Goal: Task Accomplishment & Management: Use online tool/utility

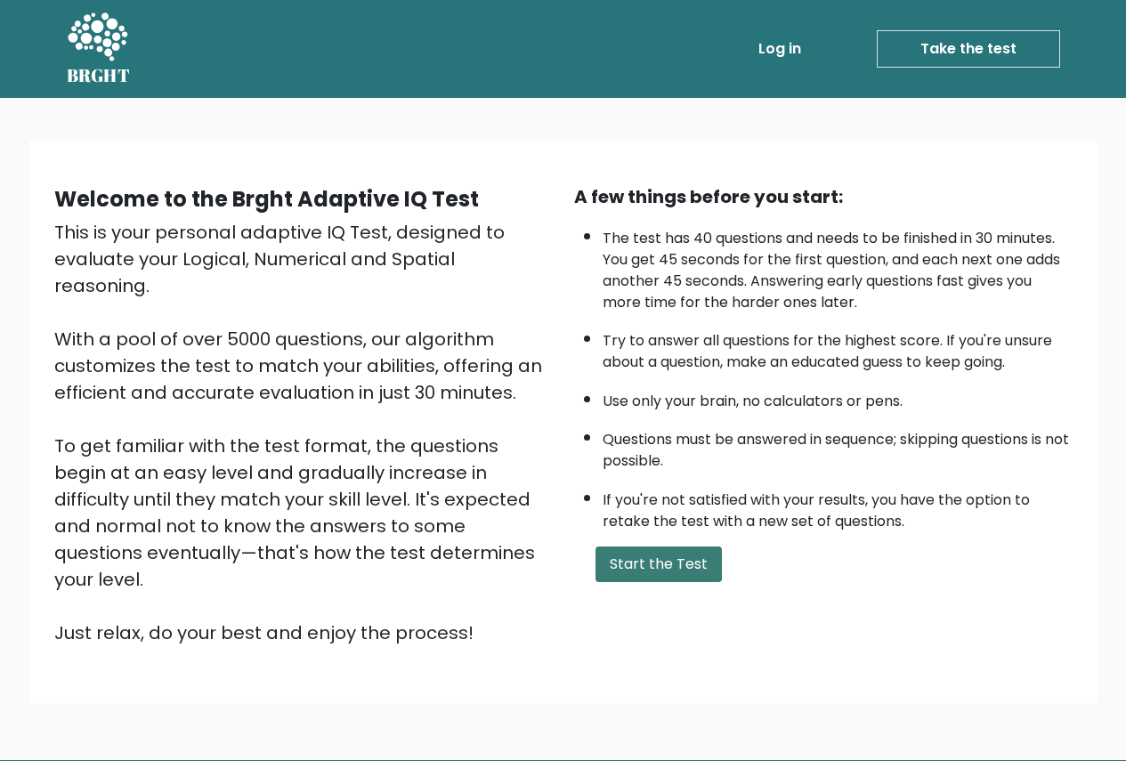
click at [696, 574] on button "Start the Test" at bounding box center [658, 564] width 126 height 36
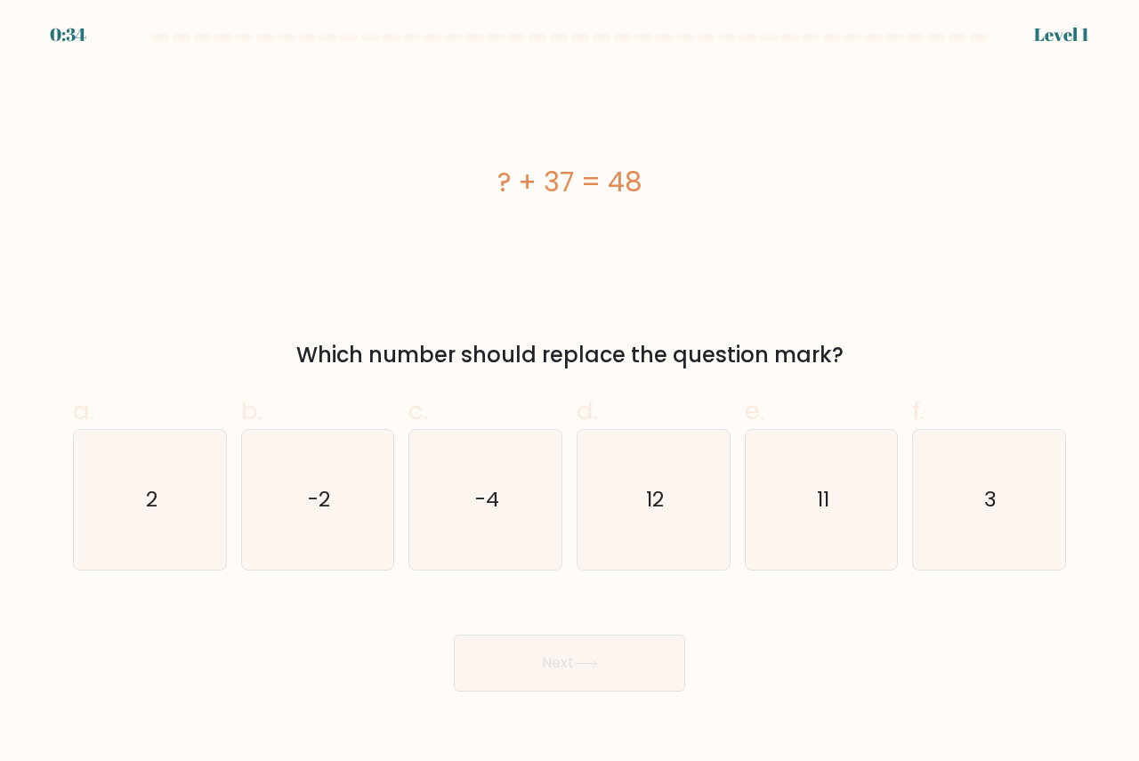
drag, startPoint x: 845, startPoint y: 348, endPoint x: 478, endPoint y: 194, distance: 398.4
click at [478, 194] on div "? + 37 = 48 Which number should replace the question mark?" at bounding box center [569, 219] width 1014 height 303
copy div "? + 37 = 48 Which number should replace the question mark?"
click at [794, 497] on icon "11" at bounding box center [822, 500] width 140 height 140
click at [570, 392] on input "e. 11" at bounding box center [569, 387] width 1 height 12
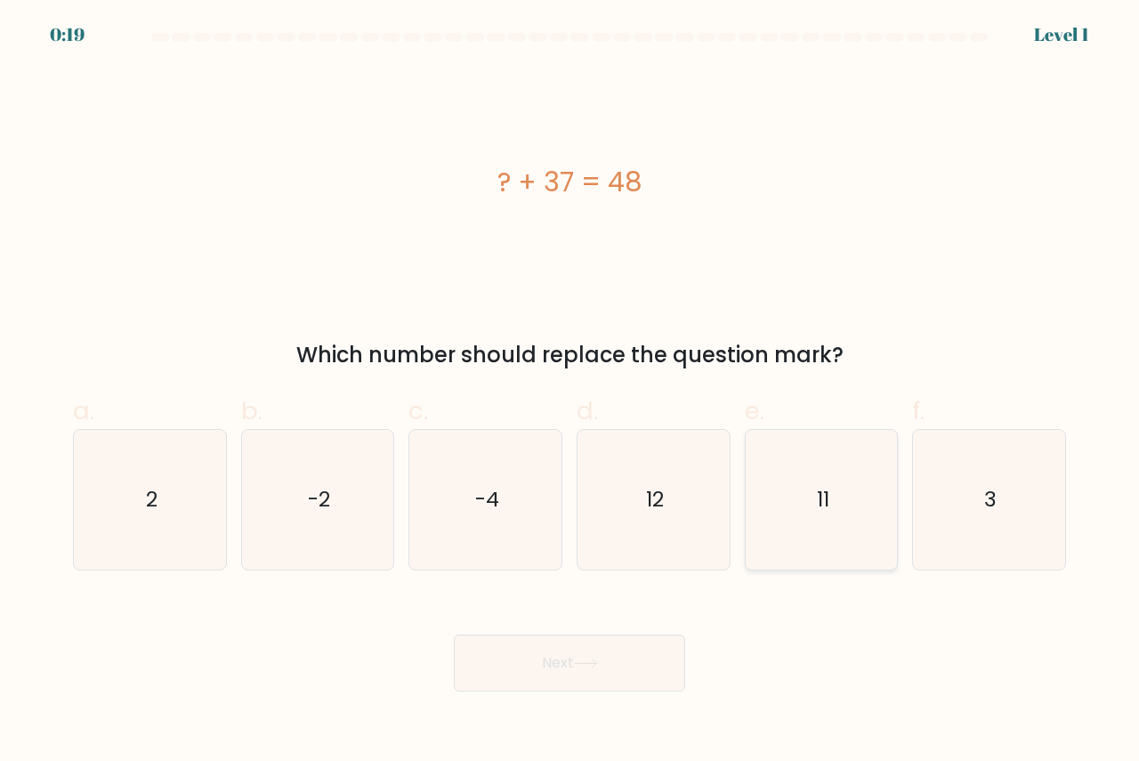
radio input "true"
click at [612, 654] on button "Next" at bounding box center [569, 662] width 231 height 57
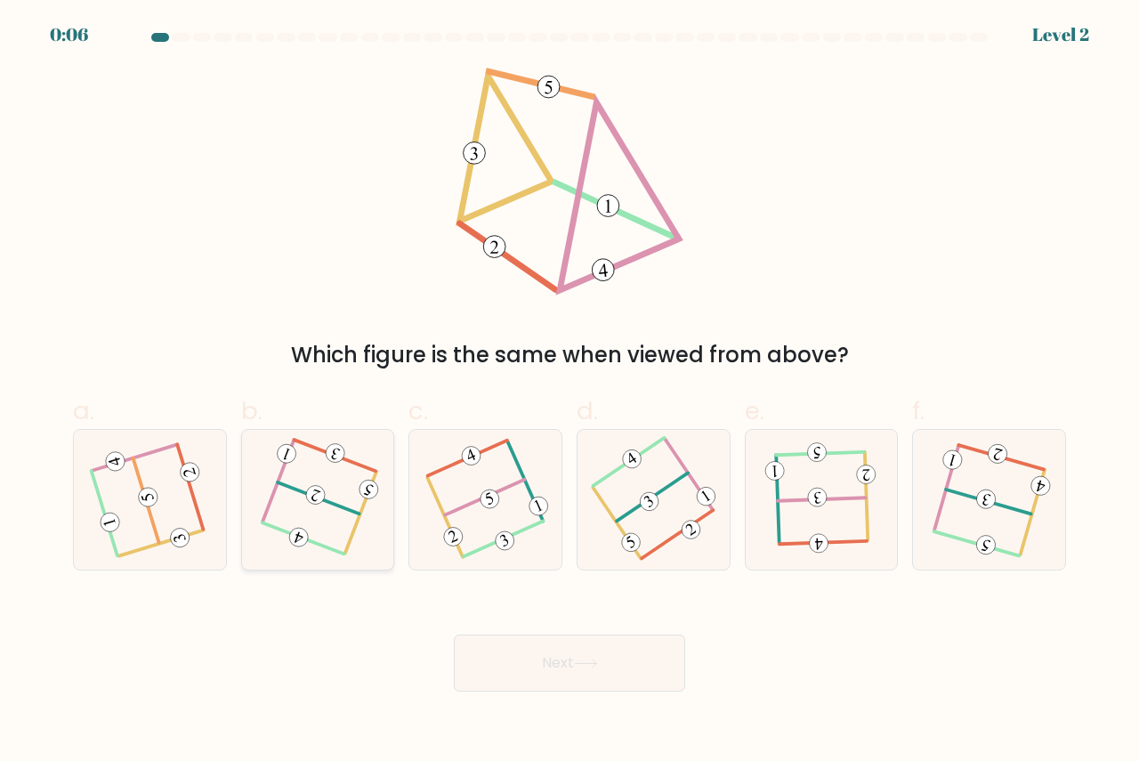
click at [346, 497] on icon at bounding box center [317, 498] width 109 height 111
click at [569, 392] on input "b." at bounding box center [569, 387] width 1 height 12
radio input "true"
click at [486, 516] on icon at bounding box center [485, 498] width 109 height 111
click at [569, 392] on input "c." at bounding box center [569, 387] width 1 height 12
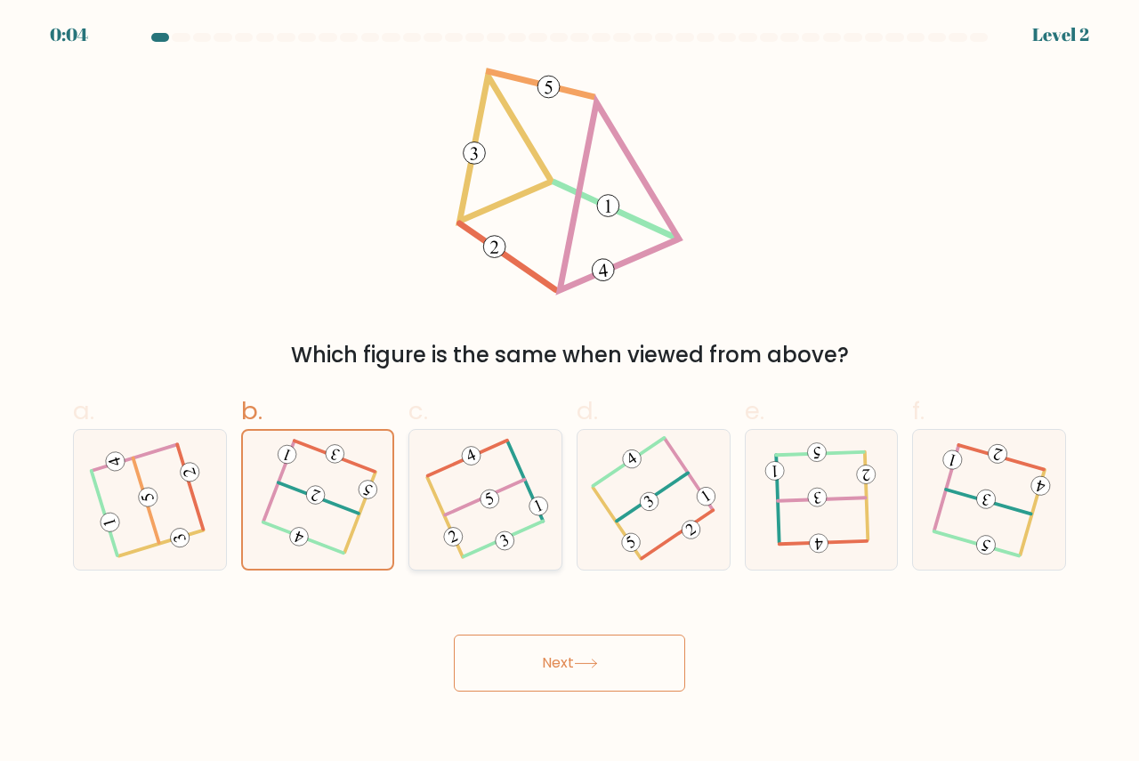
radio input "true"
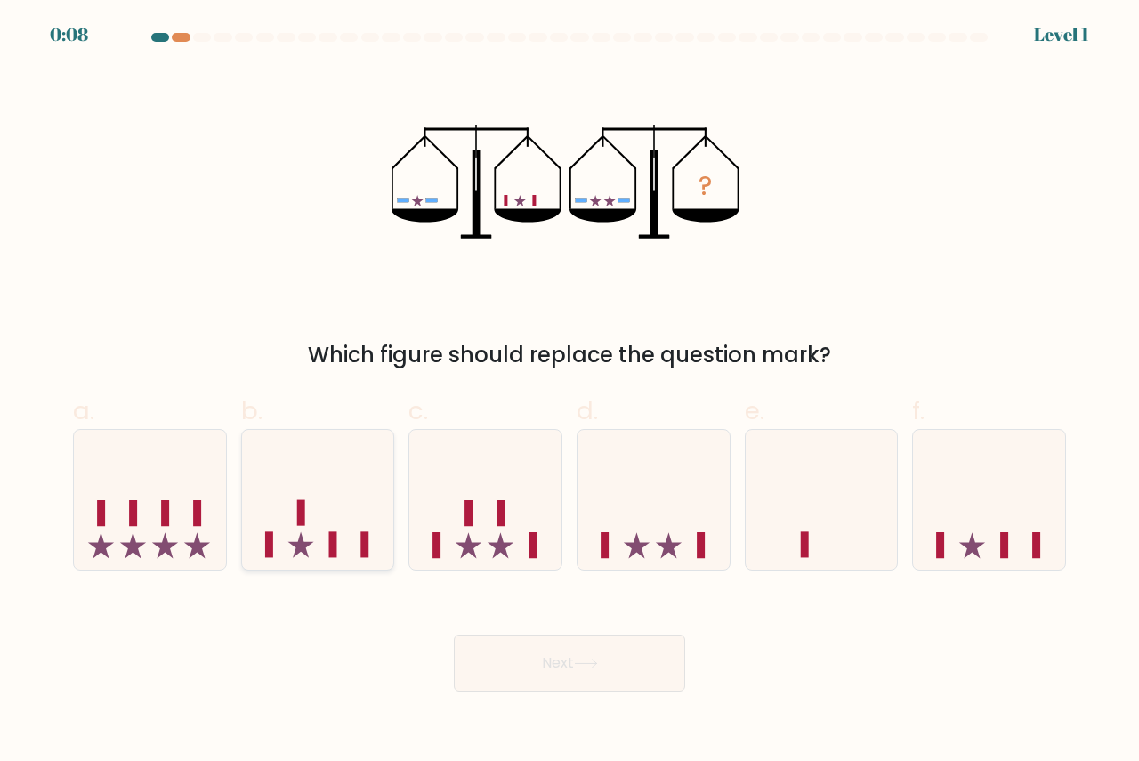
click at [343, 529] on icon at bounding box center [318, 498] width 152 height 125
click at [569, 392] on input "b." at bounding box center [569, 387] width 1 height 12
radio input "true"
click at [596, 667] on icon at bounding box center [586, 663] width 24 height 10
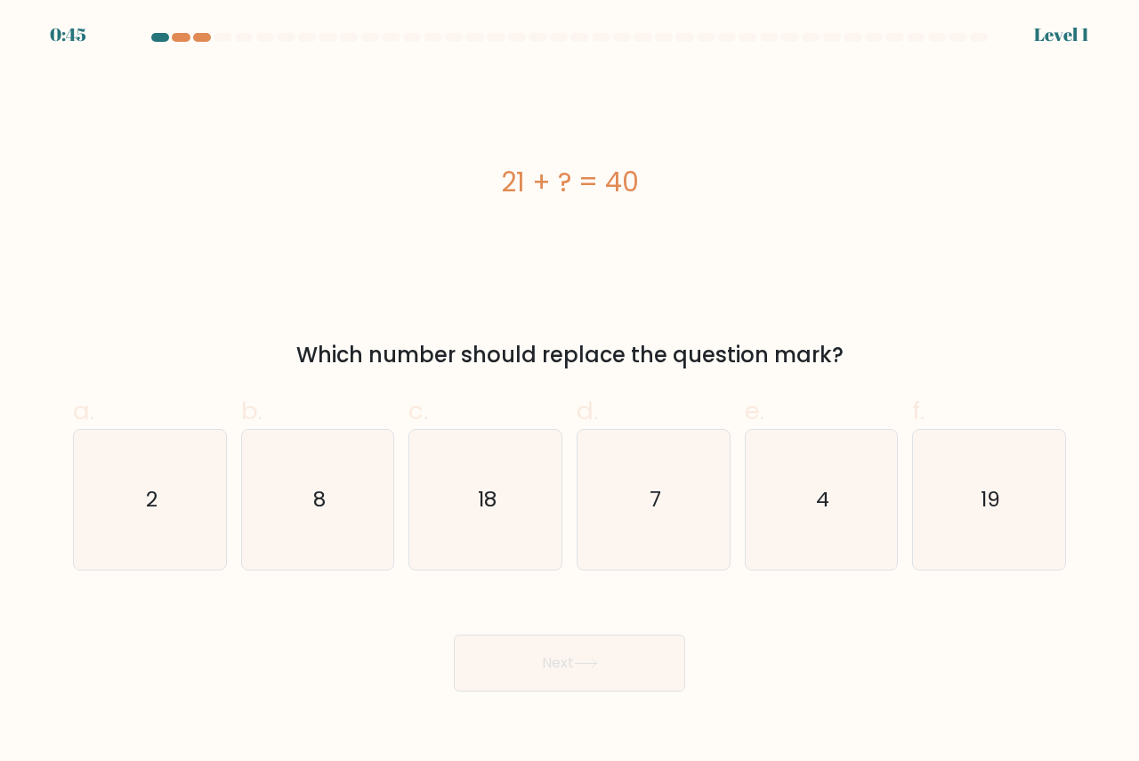
drag, startPoint x: 174, startPoint y: 93, endPoint x: 948, endPoint y: 368, distance: 821.5
click at [948, 368] on div "21 + ? = 40 Which number should replace the question mark?" at bounding box center [569, 219] width 1014 height 303
copy div "21 + ? = 40 Which number should replace the question mark?"
click at [979, 501] on icon "19" at bounding box center [989, 500] width 140 height 140
click at [570, 392] on input "f. 19" at bounding box center [569, 387] width 1 height 12
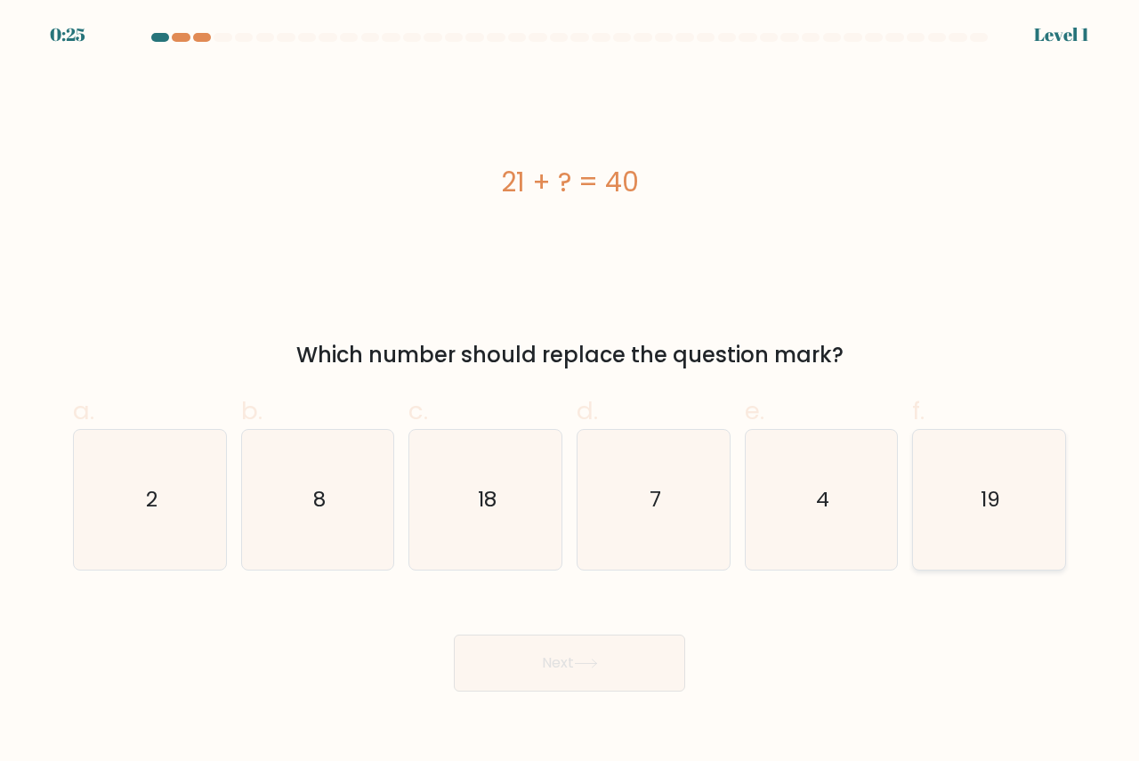
radio input "true"
click at [562, 656] on button "Next" at bounding box center [569, 662] width 231 height 57
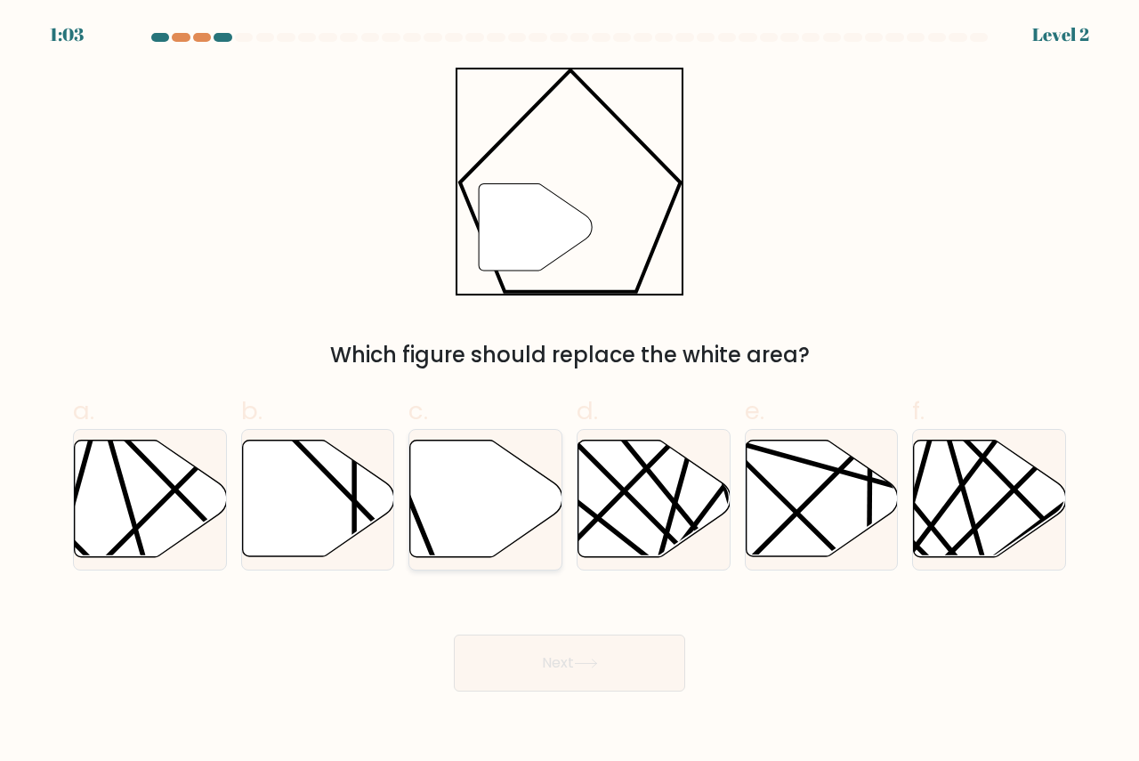
click at [491, 497] on icon at bounding box center [486, 498] width 152 height 117
click at [569, 392] on input "c." at bounding box center [569, 387] width 1 height 12
radio input "true"
click at [596, 667] on icon at bounding box center [586, 663] width 24 height 10
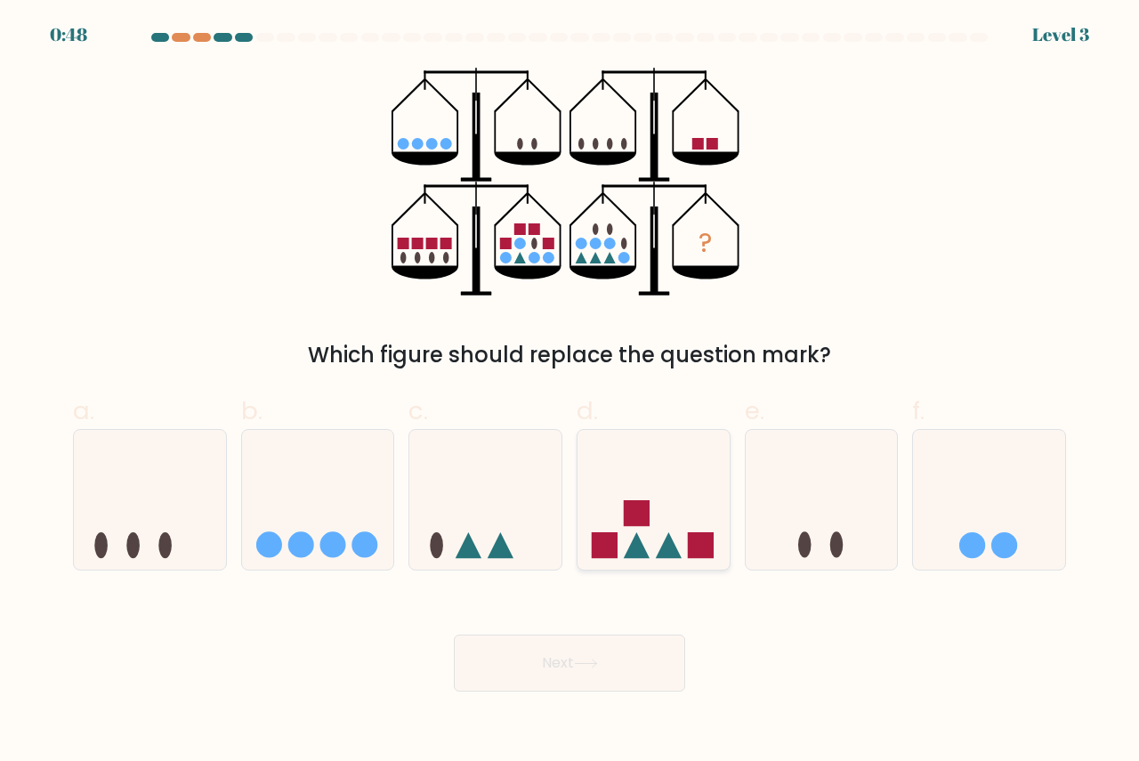
click at [691, 500] on icon at bounding box center [653, 498] width 152 height 125
click at [570, 392] on input "d." at bounding box center [569, 387] width 1 height 12
radio input "true"
click at [607, 654] on button "Next" at bounding box center [569, 662] width 231 height 57
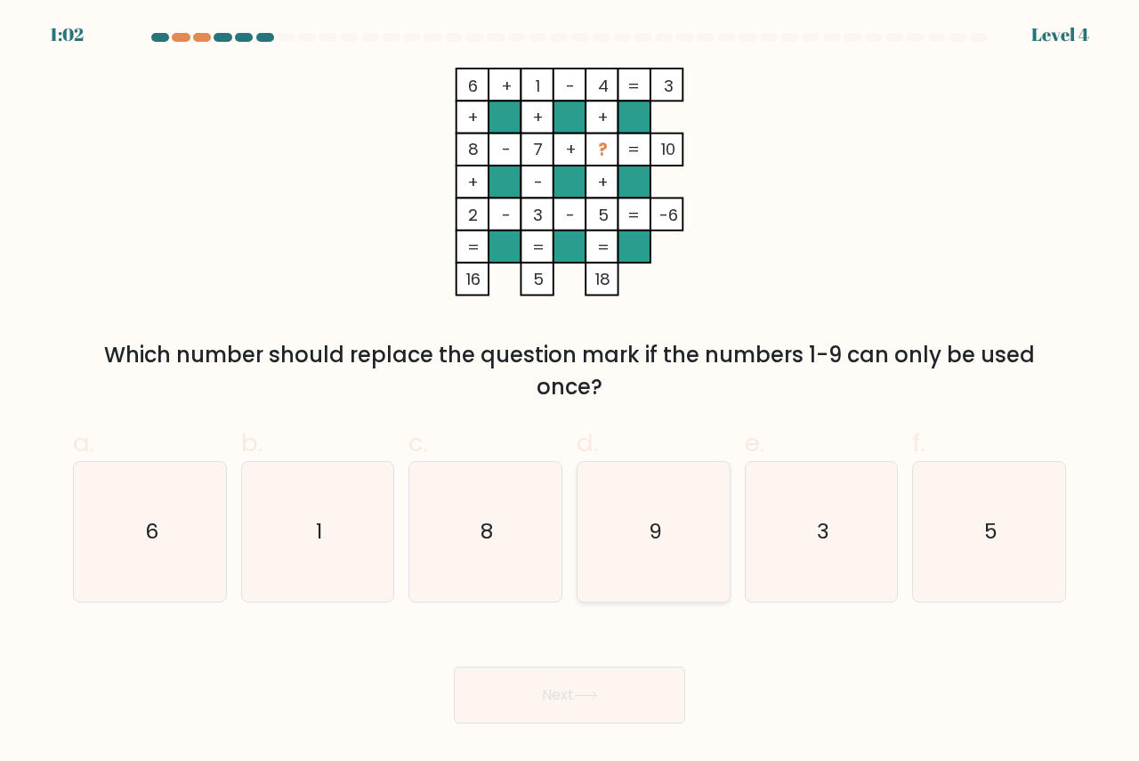
click at [694, 532] on icon "9" at bounding box center [654, 532] width 140 height 140
click at [570, 392] on input "d. 9" at bounding box center [569, 387] width 1 height 12
radio input "true"
click at [582, 681] on button "Next" at bounding box center [569, 694] width 231 height 57
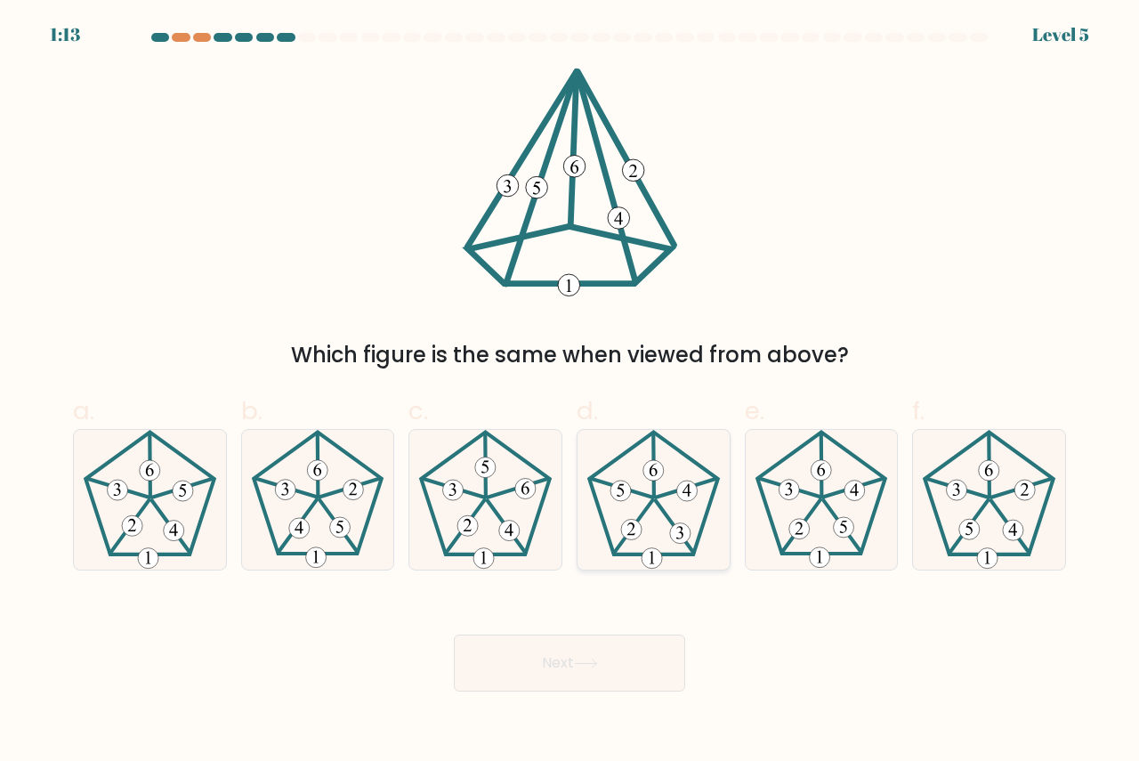
click at [618, 500] on 395 at bounding box center [620, 490] width 20 height 20
click at [570, 392] on input "d." at bounding box center [569, 387] width 1 height 12
radio input "true"
click at [586, 661] on icon at bounding box center [586, 663] width 24 height 10
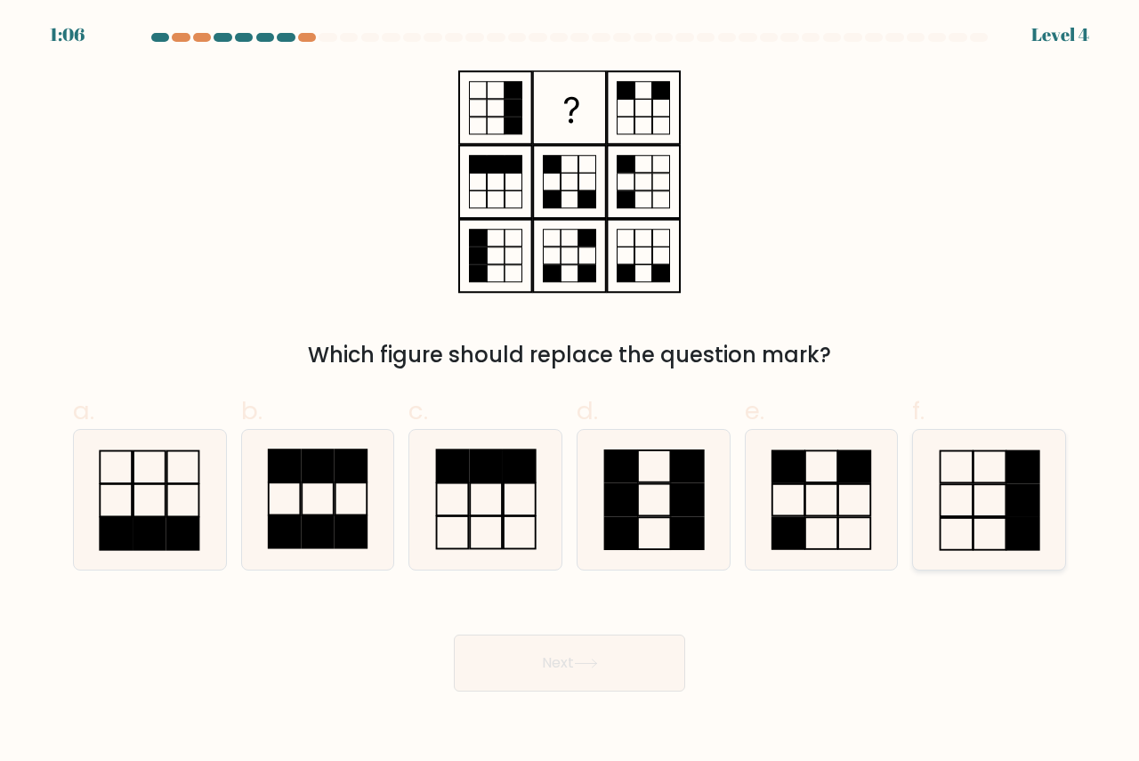
click at [1014, 514] on rect at bounding box center [1022, 500] width 32 height 32
click at [570, 392] on input "f." at bounding box center [569, 387] width 1 height 12
radio input "true"
click at [613, 663] on button "Next" at bounding box center [569, 662] width 231 height 57
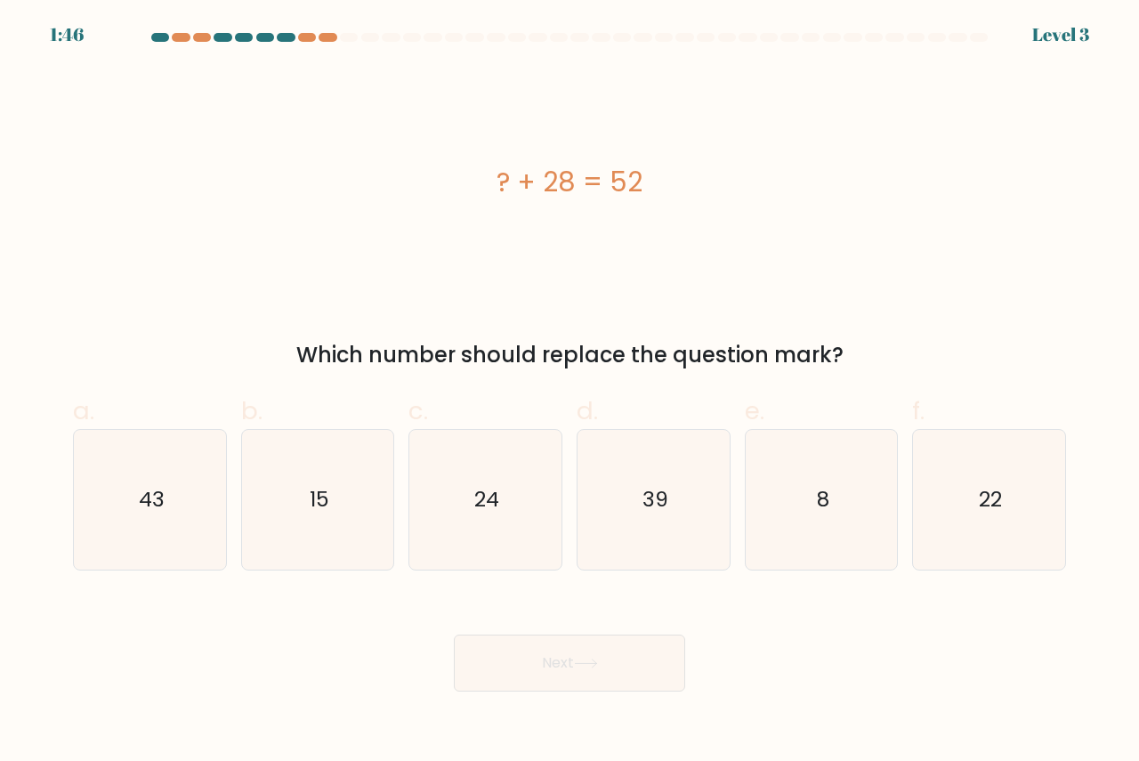
drag, startPoint x: 860, startPoint y: 355, endPoint x: 478, endPoint y: 190, distance: 416.1
click at [478, 190] on div "? + 28 = 52 Which number should replace the question mark?" at bounding box center [569, 219] width 1014 height 303
copy div "? + 28 = 52 Which number should replace the question mark?"
click at [473, 521] on icon "24" at bounding box center [486, 500] width 140 height 140
click at [569, 392] on input "c. 24" at bounding box center [569, 387] width 1 height 12
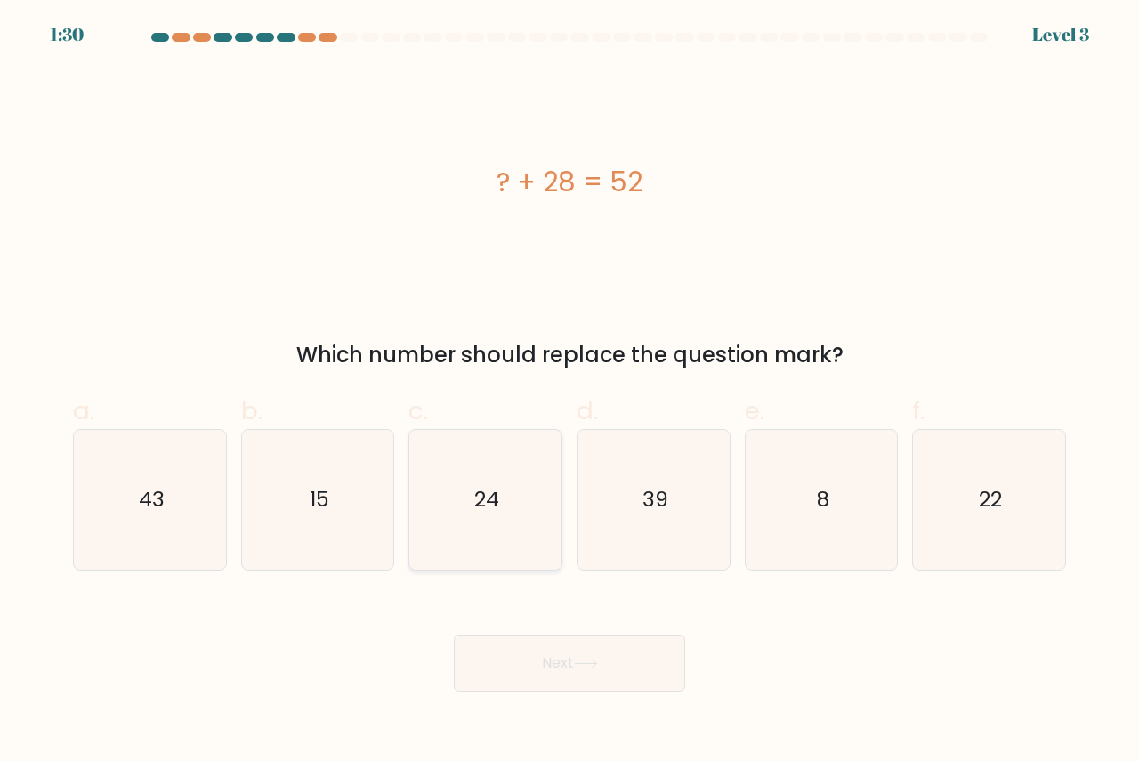
radio input "true"
click at [554, 649] on button "Next" at bounding box center [569, 662] width 231 height 57
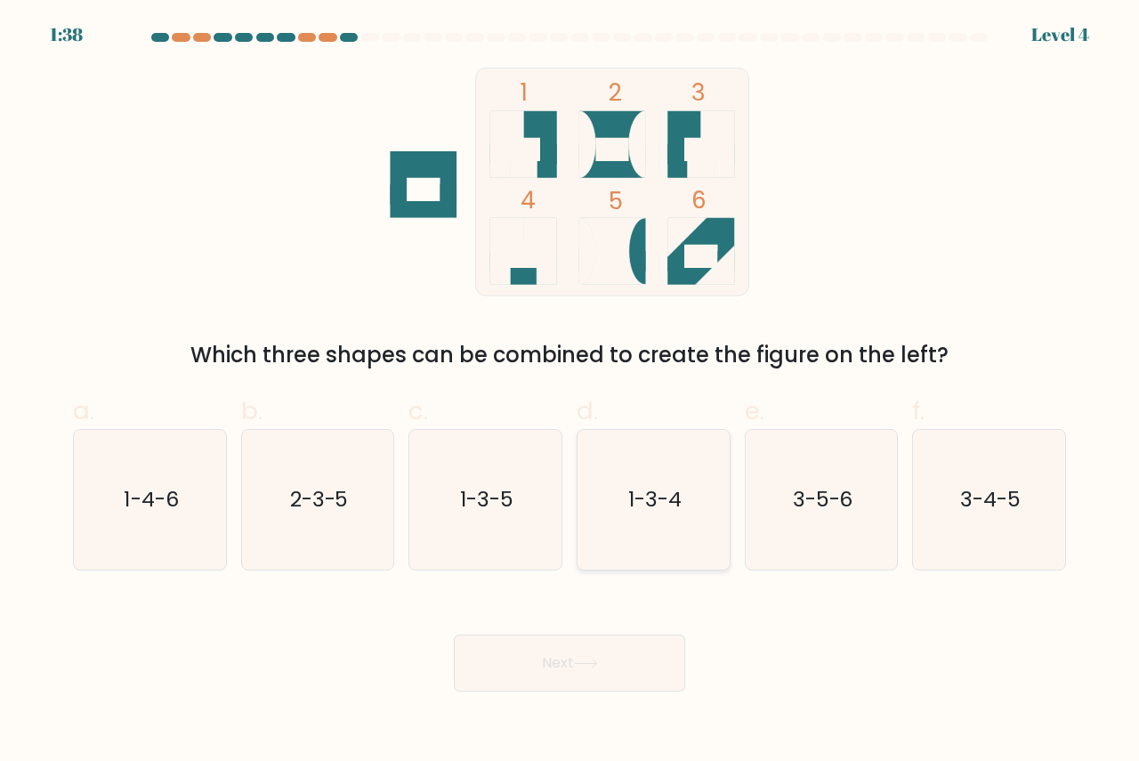
click at [636, 523] on icon "1-3-4" at bounding box center [654, 500] width 140 height 140
click at [570, 392] on input "d. 1-3-4" at bounding box center [569, 387] width 1 height 12
radio input "true"
click at [577, 662] on button "Next" at bounding box center [569, 662] width 231 height 57
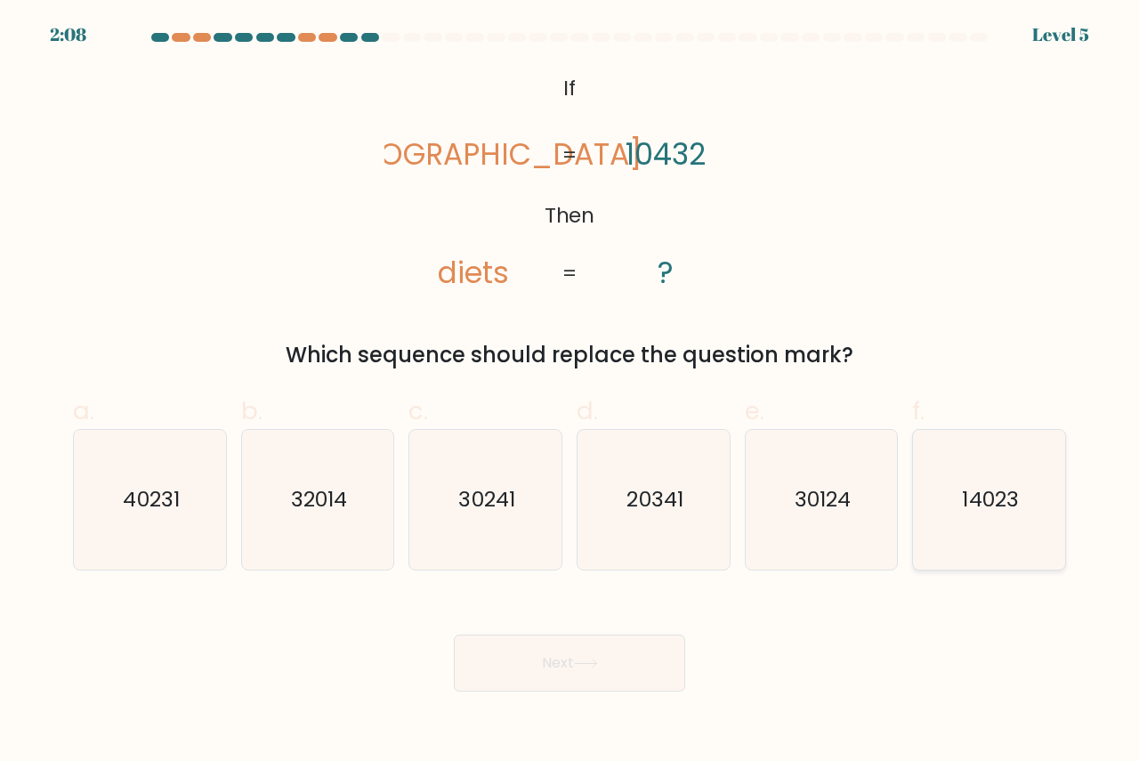
click at [1029, 485] on icon "14023" at bounding box center [989, 500] width 140 height 140
click at [570, 392] on input "f. 14023" at bounding box center [569, 387] width 1 height 12
radio input "true"
click at [599, 656] on button "Next" at bounding box center [569, 662] width 231 height 57
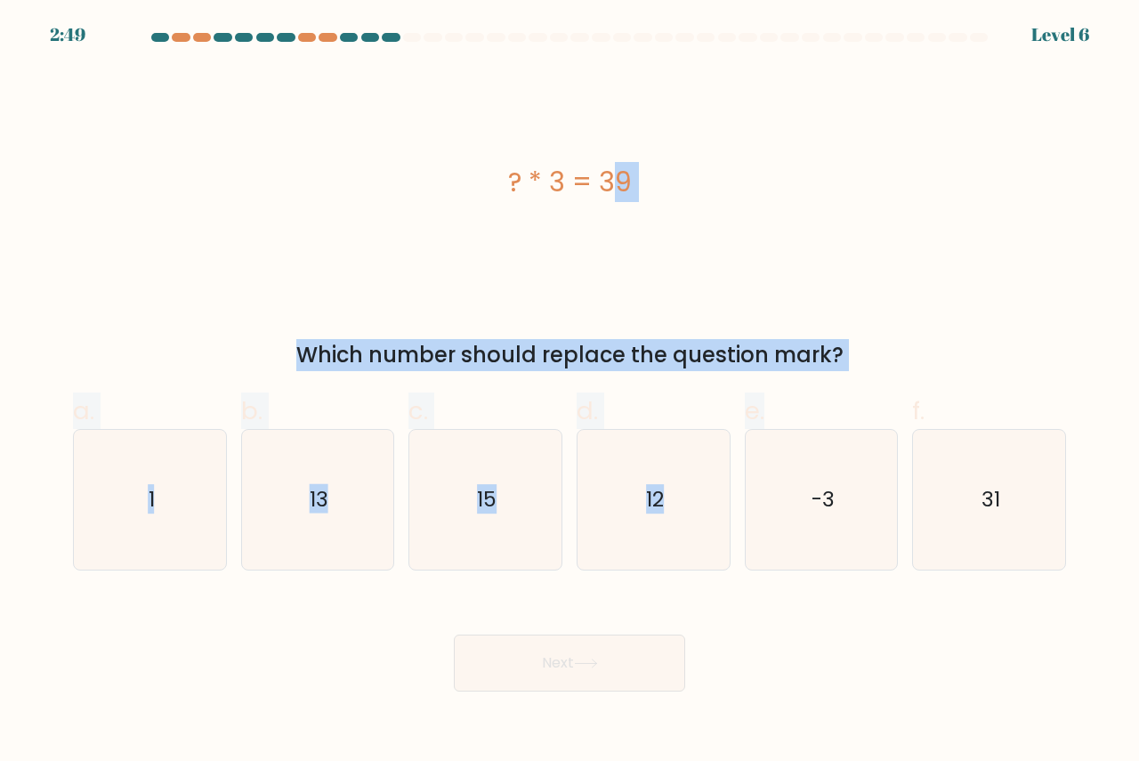
drag, startPoint x: 903, startPoint y: 377, endPoint x: 513, endPoint y: 215, distance: 422.0
click at [513, 215] on form "a. 1" at bounding box center [569, 362] width 1139 height 658
click at [853, 174] on div "? * 3 = 39" at bounding box center [569, 182] width 993 height 40
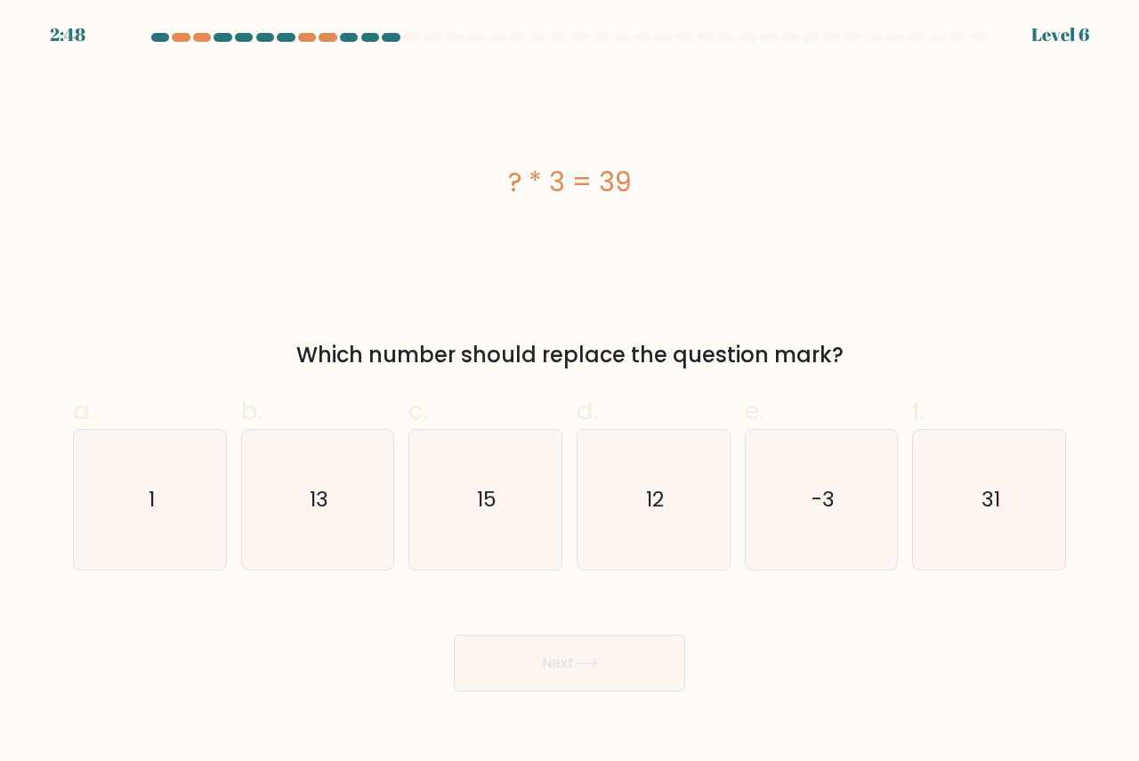
drag, startPoint x: 674, startPoint y: 318, endPoint x: 504, endPoint y: 207, distance: 202.6
click at [504, 207] on div "? * 3 = 39 Which number should replace the question mark?" at bounding box center [569, 219] width 1014 height 303
copy div "? * 3 = 39 Which number should replace the question mark?"
click at [282, 541] on icon "13" at bounding box center [318, 500] width 140 height 140
click at [569, 392] on input "b. 13" at bounding box center [569, 387] width 1 height 12
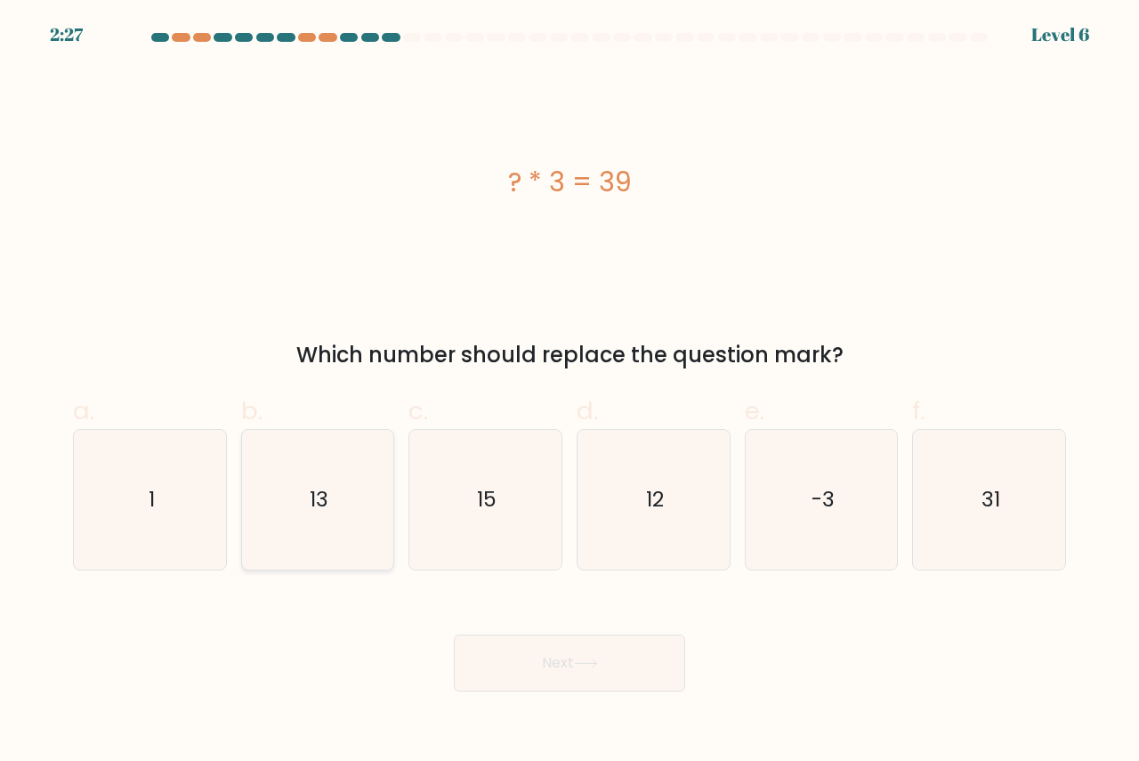
radio input "true"
click at [573, 652] on button "Next" at bounding box center [569, 662] width 231 height 57
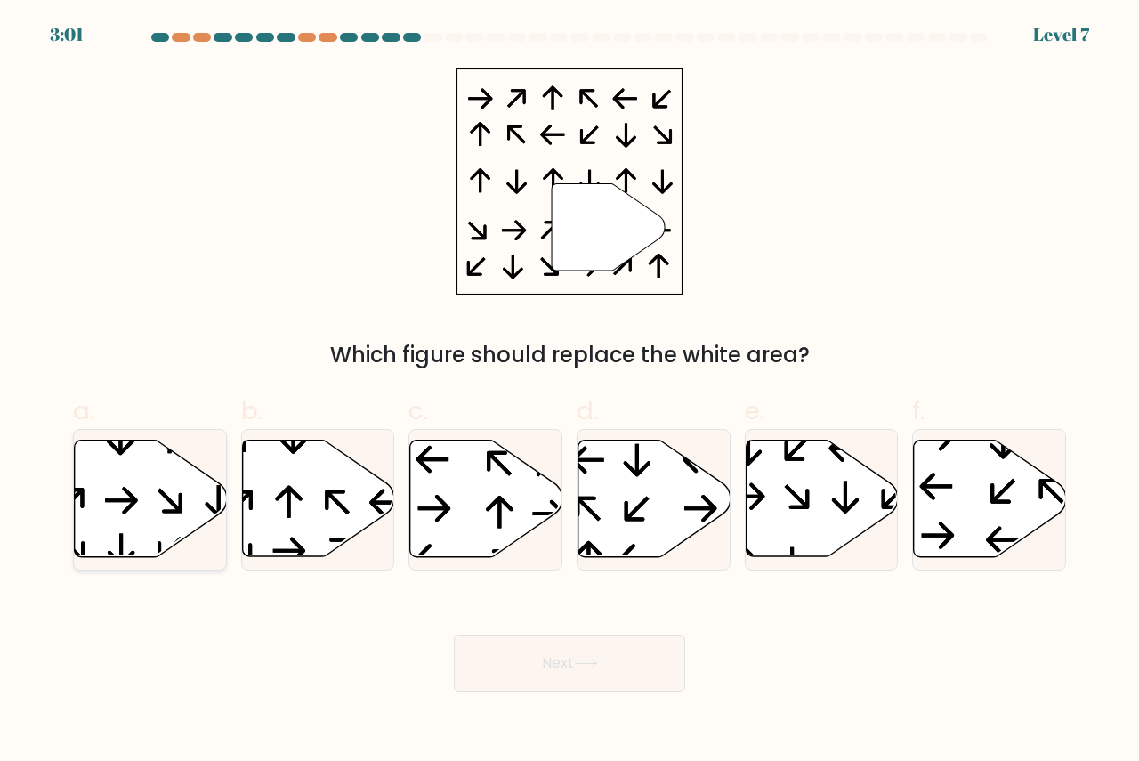
click at [89, 549] on icon at bounding box center [151, 498] width 152 height 117
click at [569, 392] on input "a." at bounding box center [569, 387] width 1 height 12
radio input "true"
click at [661, 655] on button "Next" at bounding box center [569, 662] width 231 height 57
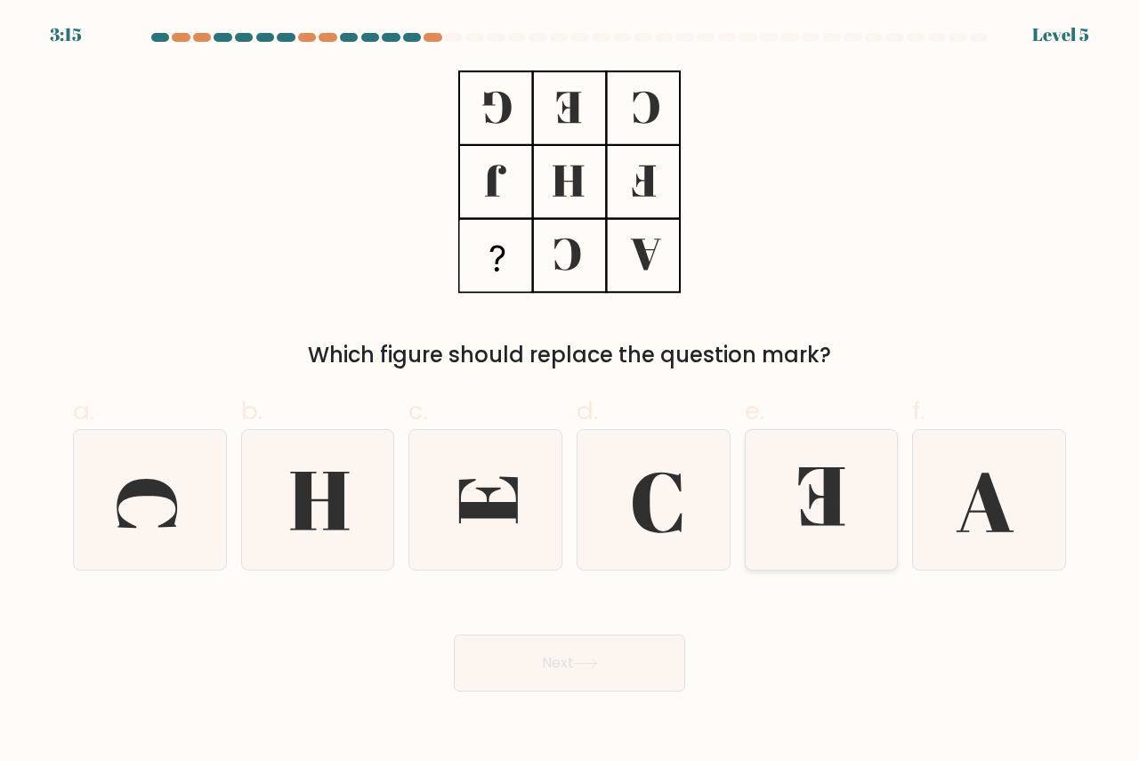
click at [814, 497] on icon at bounding box center [821, 496] width 46 height 59
click at [570, 392] on input "e." at bounding box center [569, 387] width 1 height 12
radio input "true"
click at [592, 664] on icon at bounding box center [586, 663] width 24 height 10
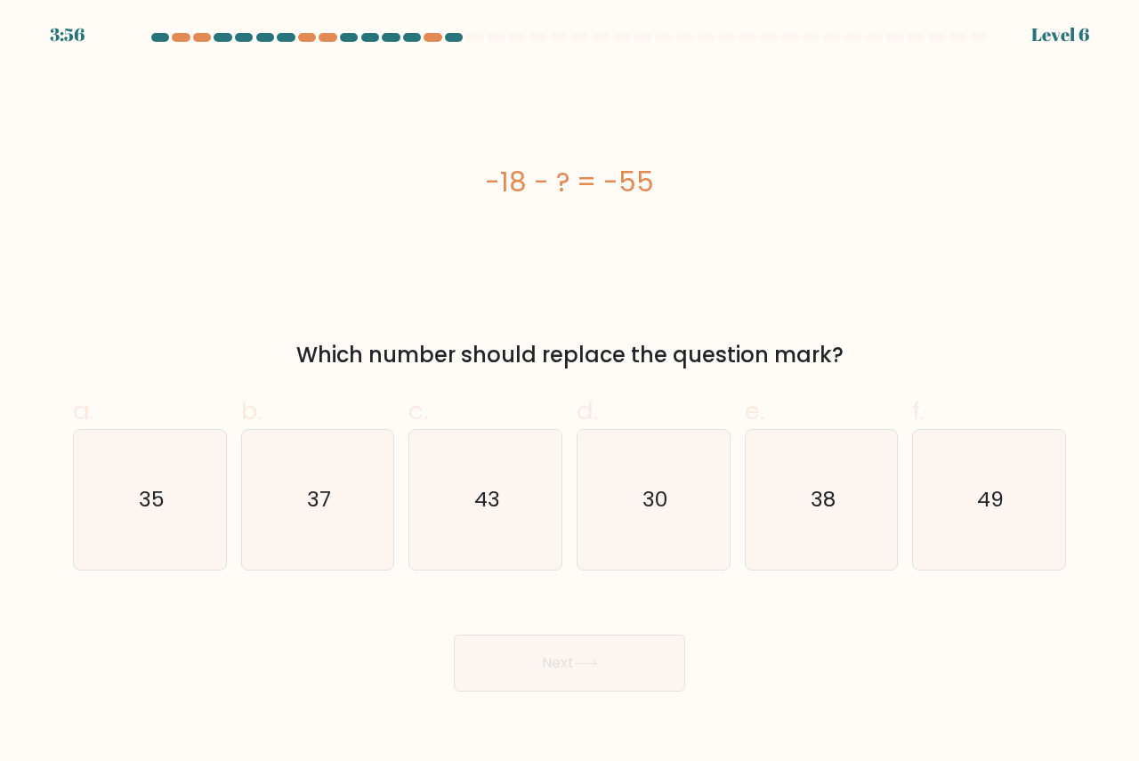
drag, startPoint x: 892, startPoint y: 369, endPoint x: 484, endPoint y: 188, distance: 446.1
click at [484, 188] on div "-18 - ? = -55 Which number should replace the question mark?" at bounding box center [569, 219] width 1014 height 303
copy div "-18 - ? = -55 Which number should replace the question mark?"
click at [311, 522] on icon "37" at bounding box center [318, 500] width 140 height 140
click at [569, 392] on input "b. 37" at bounding box center [569, 387] width 1 height 12
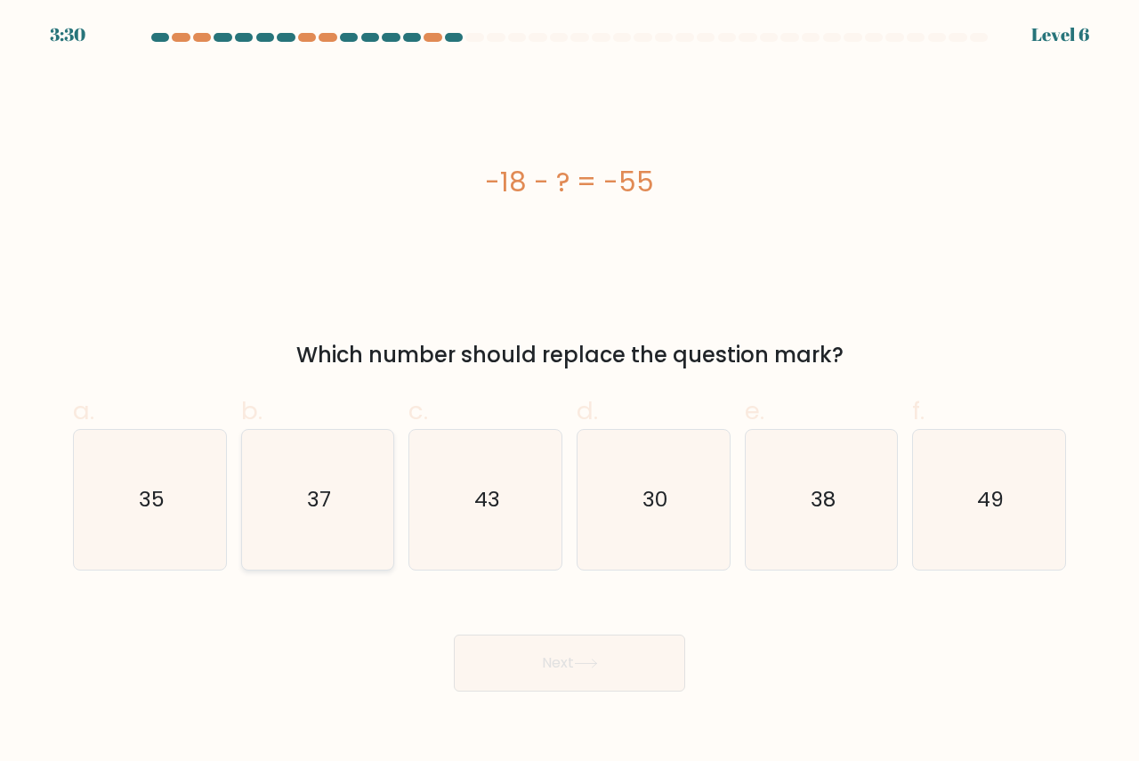
radio input "true"
click at [548, 659] on button "Next" at bounding box center [569, 662] width 231 height 57
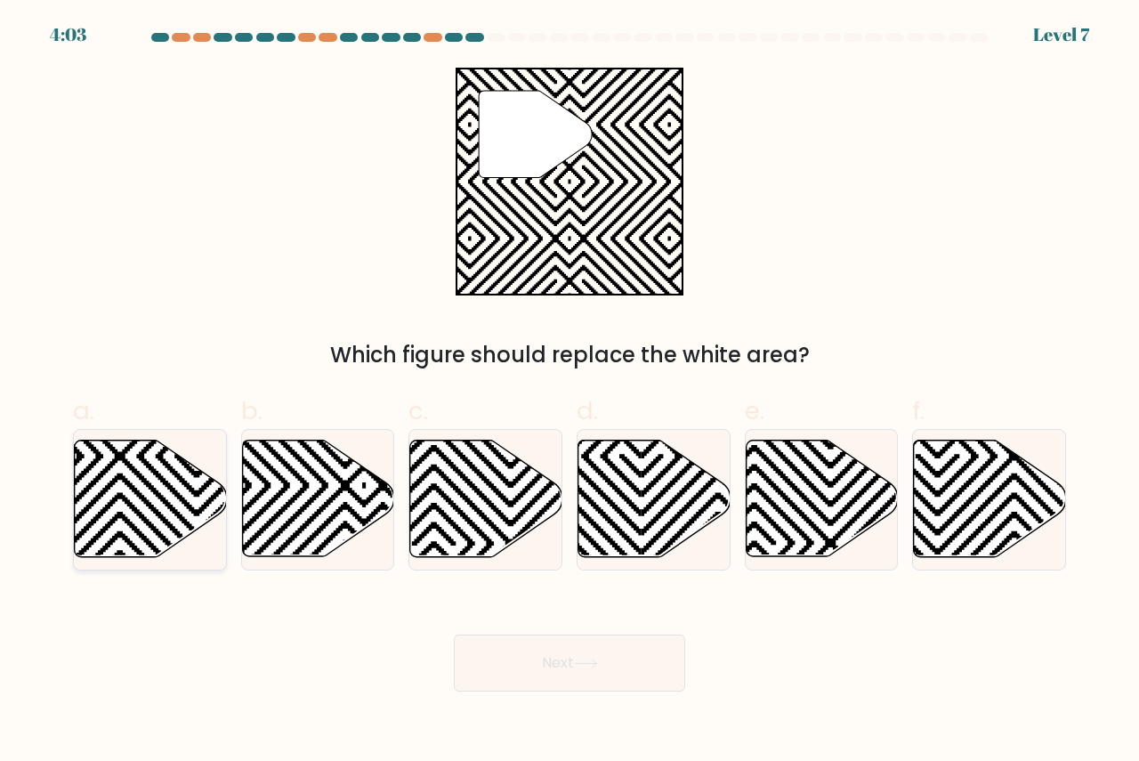
click at [138, 494] on icon at bounding box center [197, 438] width 306 height 306
click at [569, 392] on input "a." at bounding box center [569, 387] width 1 height 12
radio input "true"
click at [631, 681] on button "Next" at bounding box center [569, 662] width 231 height 57
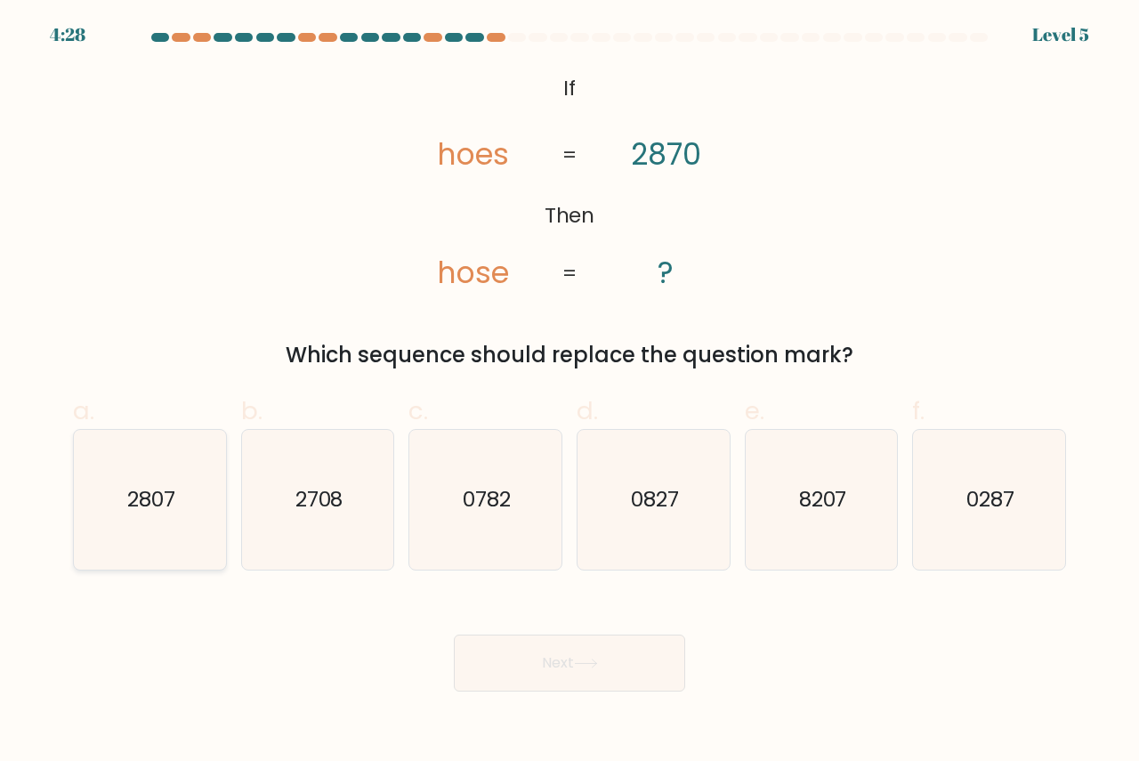
click at [180, 511] on icon "2807" at bounding box center [150, 500] width 140 height 140
click at [569, 392] on input "a. 2807" at bounding box center [569, 387] width 1 height 12
radio input "true"
click at [509, 668] on button "Next" at bounding box center [569, 662] width 231 height 57
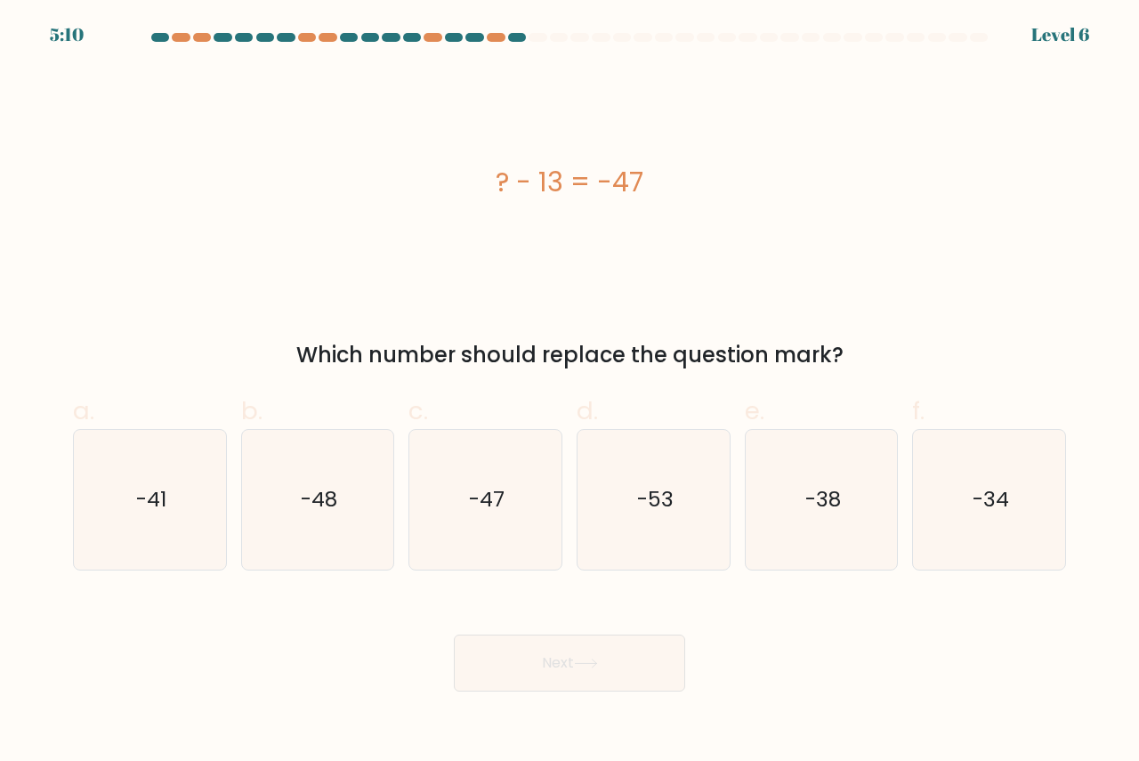
drag, startPoint x: 878, startPoint y: 360, endPoint x: 344, endPoint y: 205, distance: 556.1
click at [344, 205] on div "? - 13 = -47 Which number should replace the question mark?" at bounding box center [569, 219] width 1014 height 303
copy div "? - 13 = -47 Which number should replace the question mark?"
drag, startPoint x: 989, startPoint y: 492, endPoint x: 961, endPoint y: 505, distance: 31.4
click at [989, 492] on text "-34" at bounding box center [991, 498] width 36 height 29
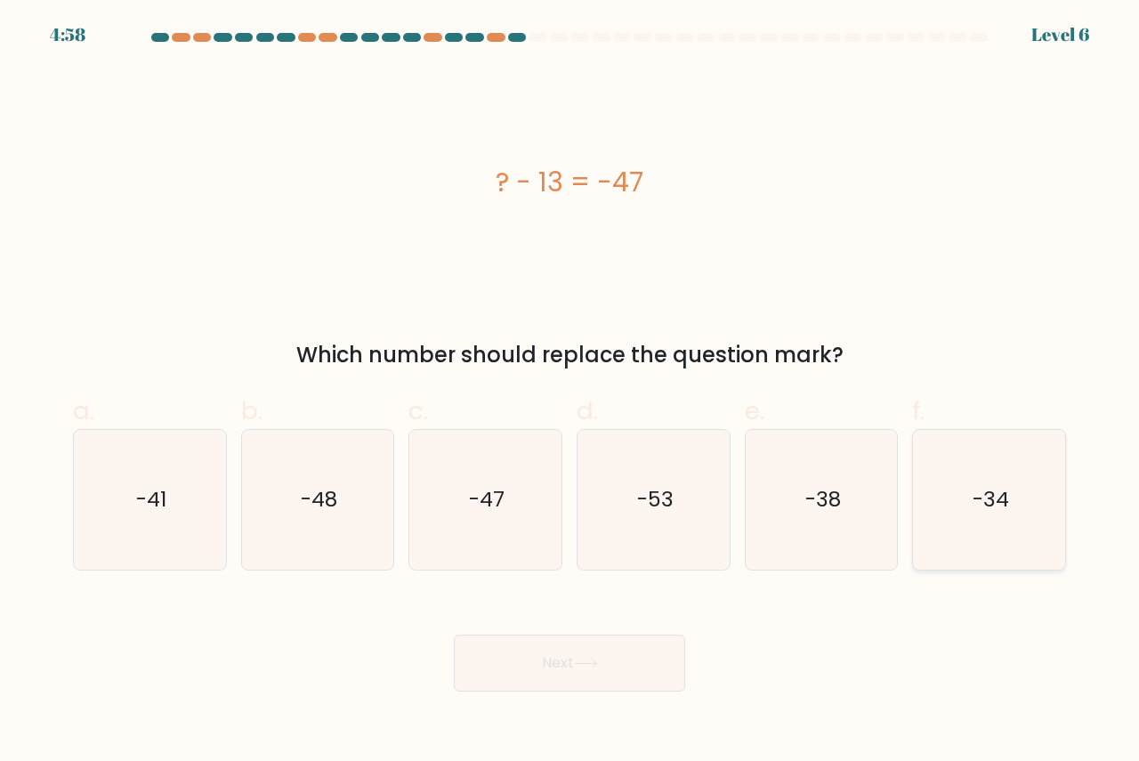
click at [570, 392] on input "f. -34" at bounding box center [569, 387] width 1 height 12
radio input "true"
click at [593, 663] on icon at bounding box center [585, 663] width 21 height 8
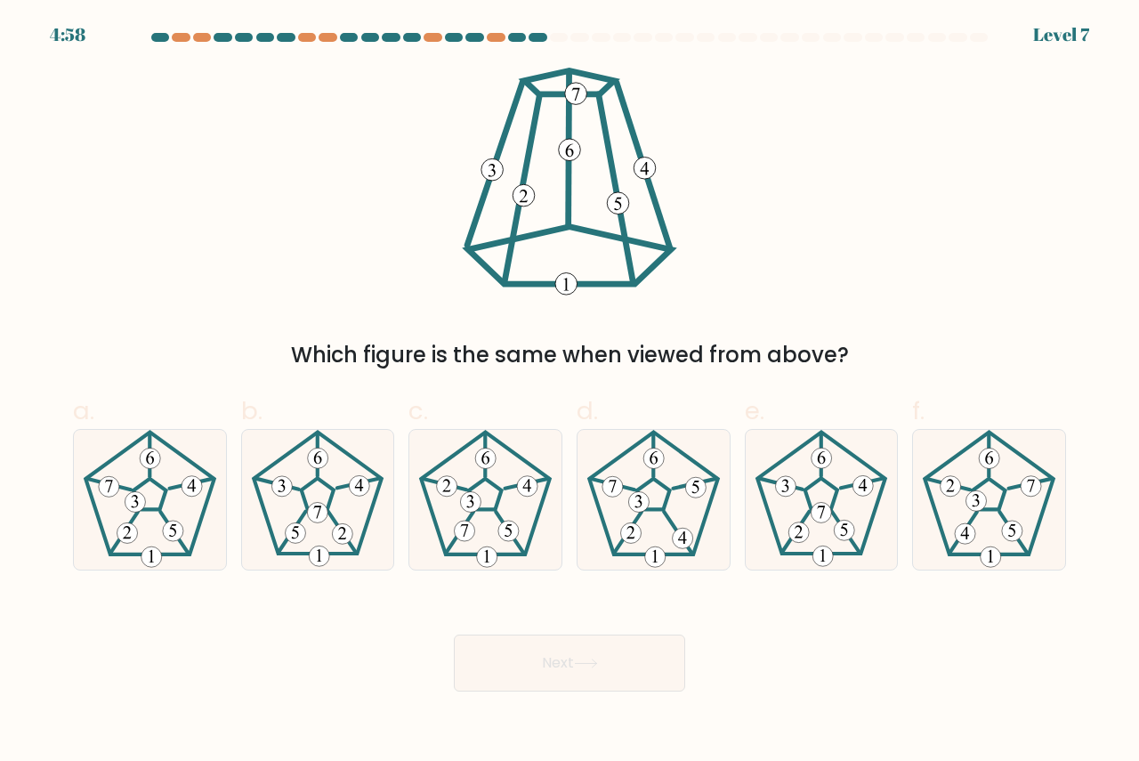
click at [881, 307] on div "Which figure is the same when viewed from above?" at bounding box center [569, 219] width 1014 height 303
click at [188, 513] on icon at bounding box center [150, 500] width 140 height 140
click at [569, 392] on input "a." at bounding box center [569, 387] width 1 height 12
radio input "true"
click at [542, 663] on button "Next" at bounding box center [569, 662] width 231 height 57
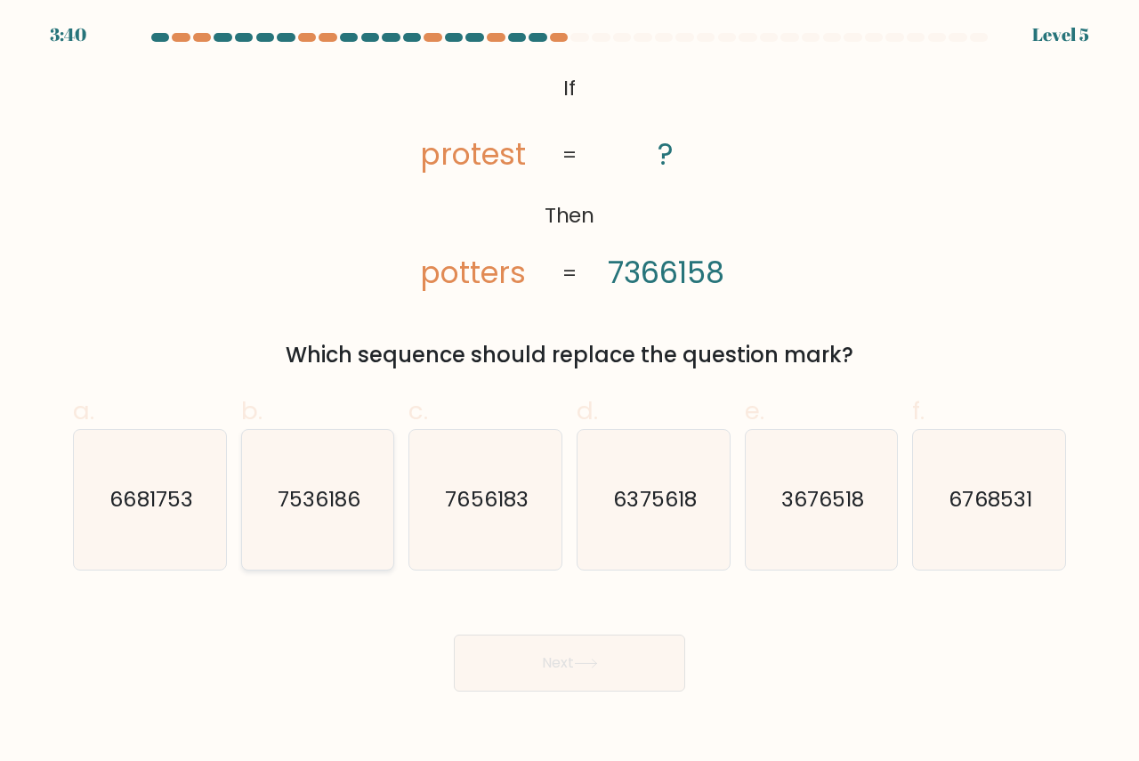
click at [333, 527] on icon "7536186" at bounding box center [318, 500] width 140 height 140
click at [569, 392] on input "b. 7536186" at bounding box center [569, 387] width 1 height 12
radio input "true"
click at [537, 666] on button "Next" at bounding box center [569, 662] width 231 height 57
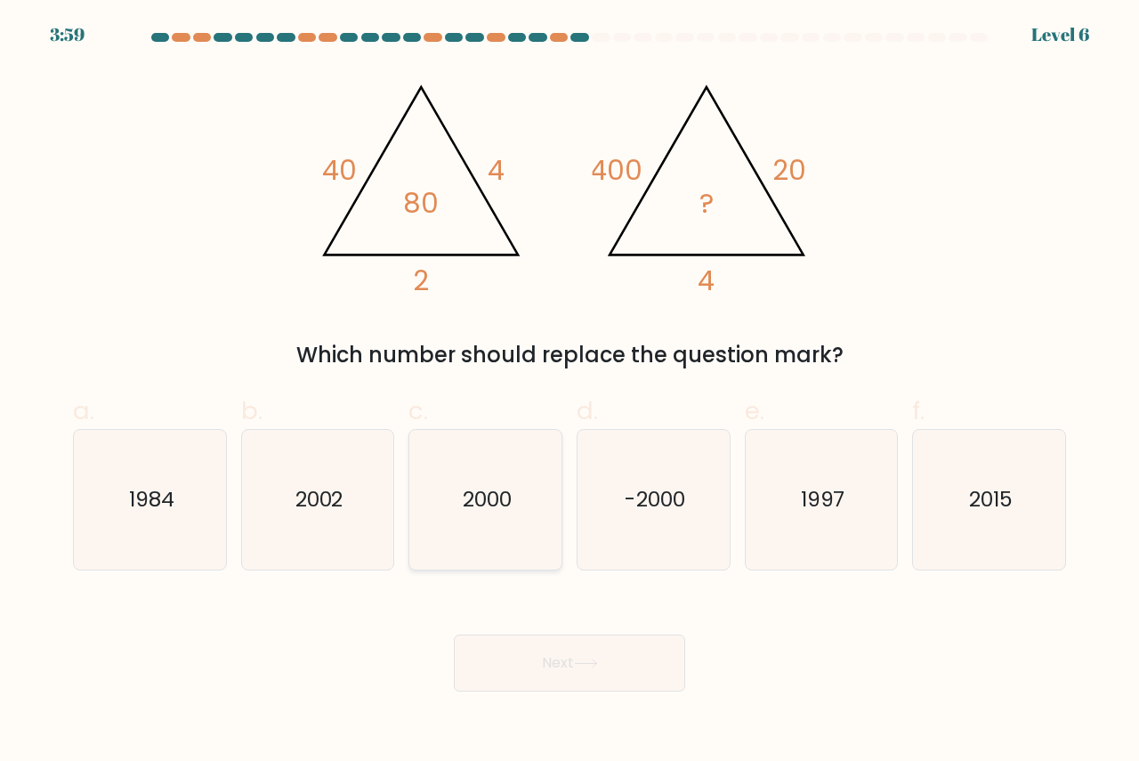
click at [456, 520] on icon "2000" at bounding box center [486, 500] width 140 height 140
click at [569, 392] on input "c. [DATE]" at bounding box center [569, 387] width 1 height 12
radio input "true"
click at [583, 660] on icon at bounding box center [586, 663] width 24 height 10
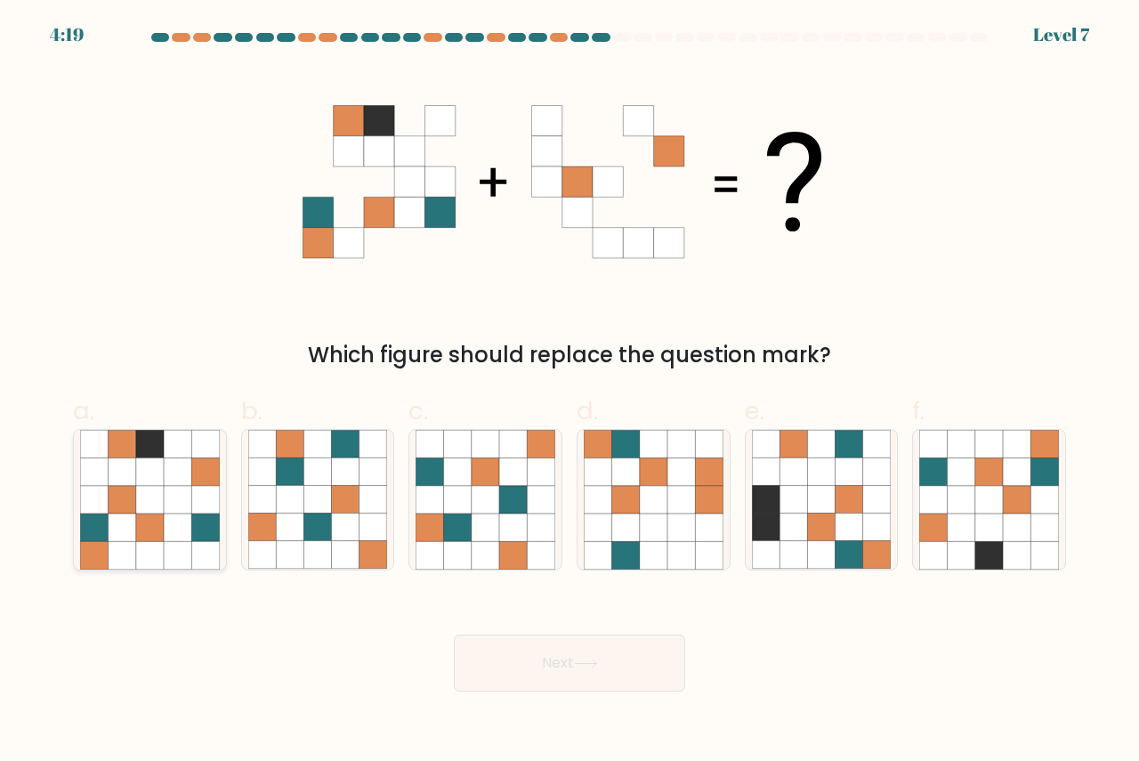
click at [138, 538] on icon at bounding box center [150, 527] width 28 height 28
click at [569, 392] on input "a." at bounding box center [569, 387] width 1 height 12
radio input "true"
click at [588, 674] on button "Next" at bounding box center [569, 662] width 231 height 57
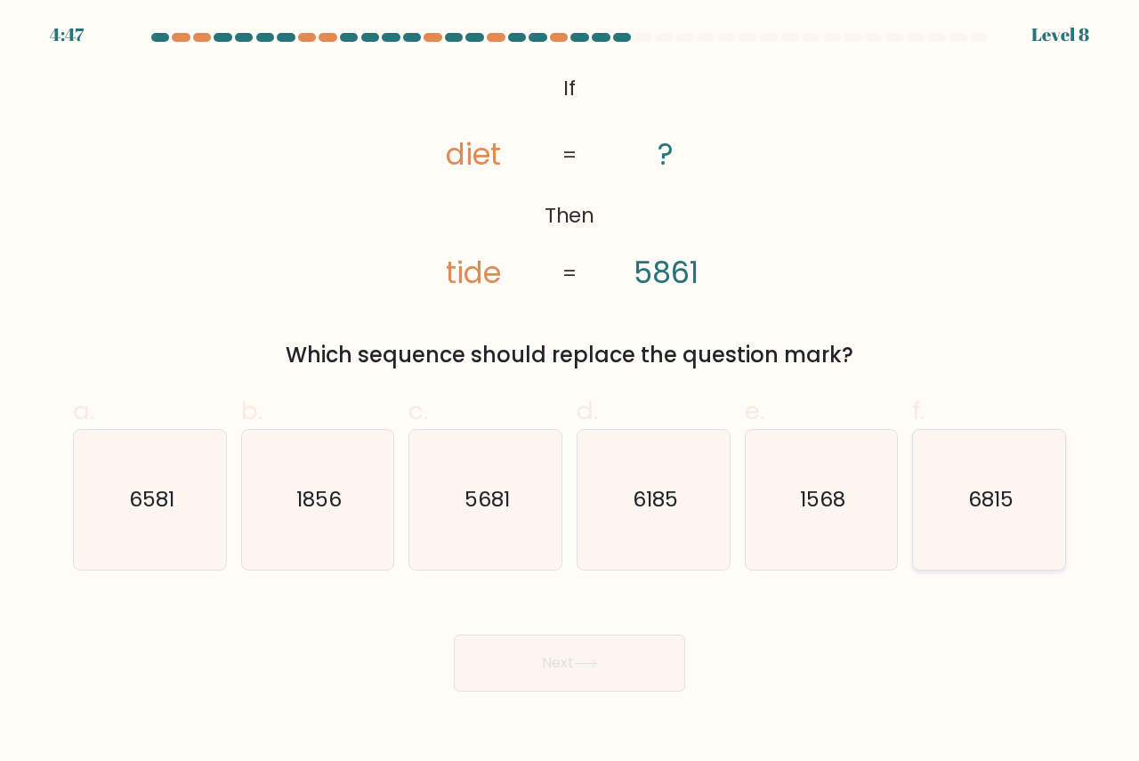
click at [945, 528] on icon "6815" at bounding box center [989, 500] width 140 height 140
click at [570, 392] on input "f. 6815" at bounding box center [569, 387] width 1 height 12
radio input "true"
click at [517, 653] on button "Next" at bounding box center [569, 662] width 231 height 57
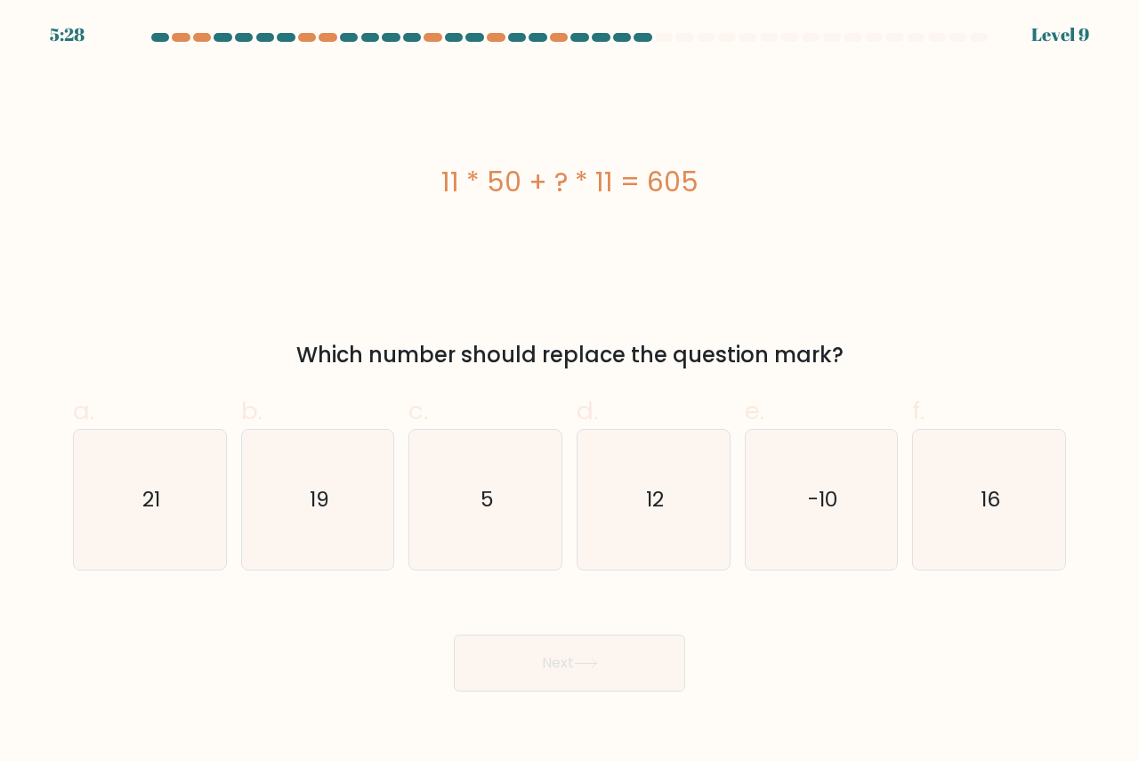
drag, startPoint x: 868, startPoint y: 336, endPoint x: 384, endPoint y: 217, distance: 497.7
click at [381, 213] on div "11 * 50 + ? * 11 = 605 Which number should replace the question mark?" at bounding box center [569, 219] width 1014 height 303
copy div "11 * 50 + ? * 11 = 605 Which number should replace the question mark?"
click at [465, 497] on icon "5" at bounding box center [486, 500] width 140 height 140
click at [569, 392] on input "c. 5" at bounding box center [569, 387] width 1 height 12
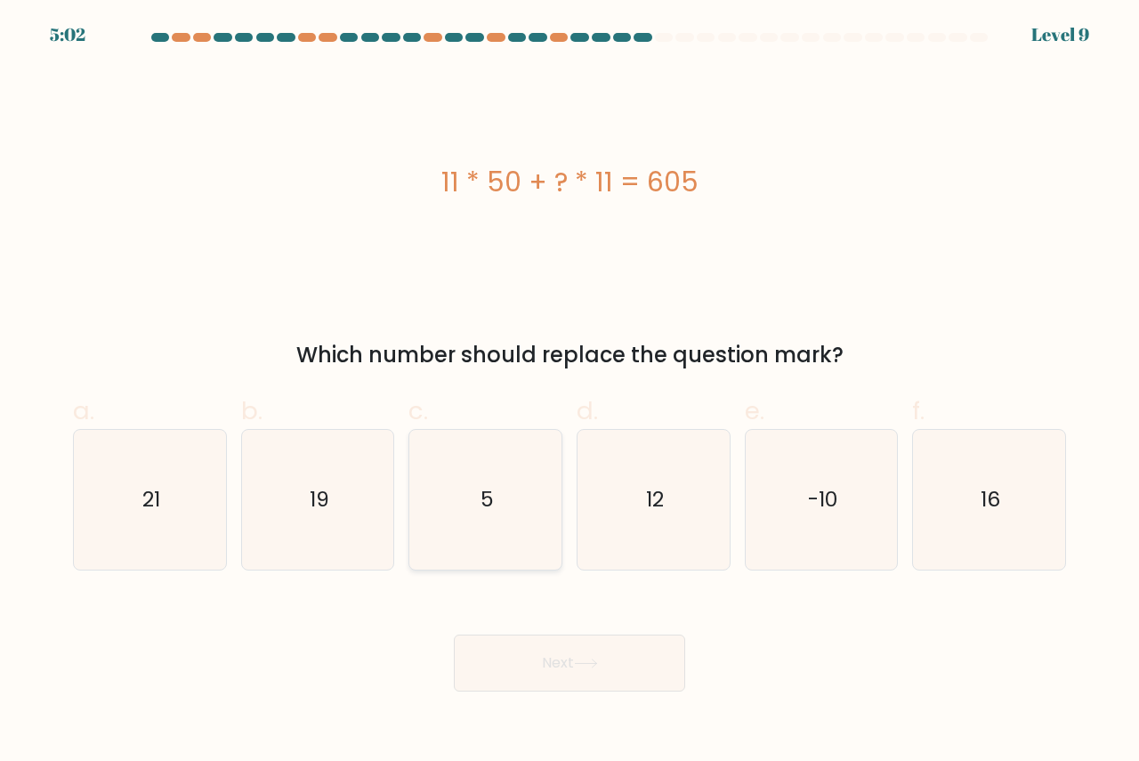
radio input "true"
click at [552, 656] on button "Next" at bounding box center [569, 662] width 231 height 57
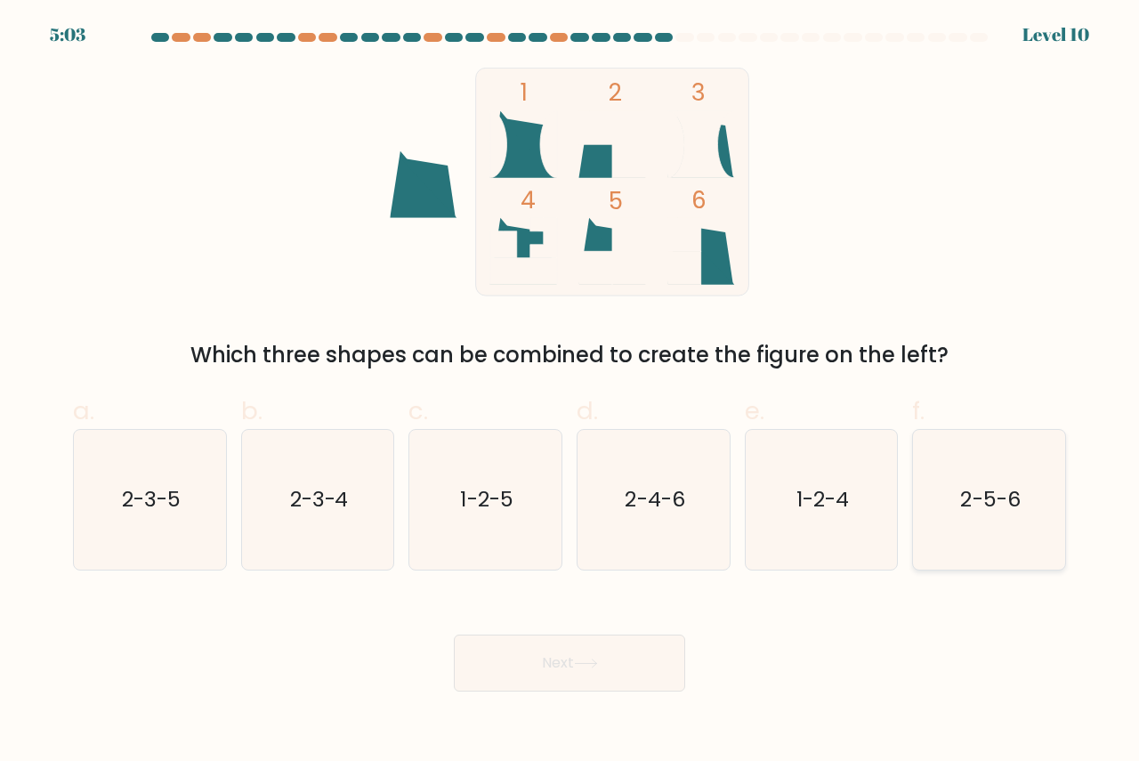
click at [1003, 498] on text "2-5-6" at bounding box center [991, 498] width 60 height 29
click at [570, 392] on input "f. 2-5-6" at bounding box center [569, 387] width 1 height 12
radio input "true"
click at [591, 697] on body "5:02 Level 10" at bounding box center [569, 380] width 1139 height 761
click at [606, 671] on button "Next" at bounding box center [569, 662] width 231 height 57
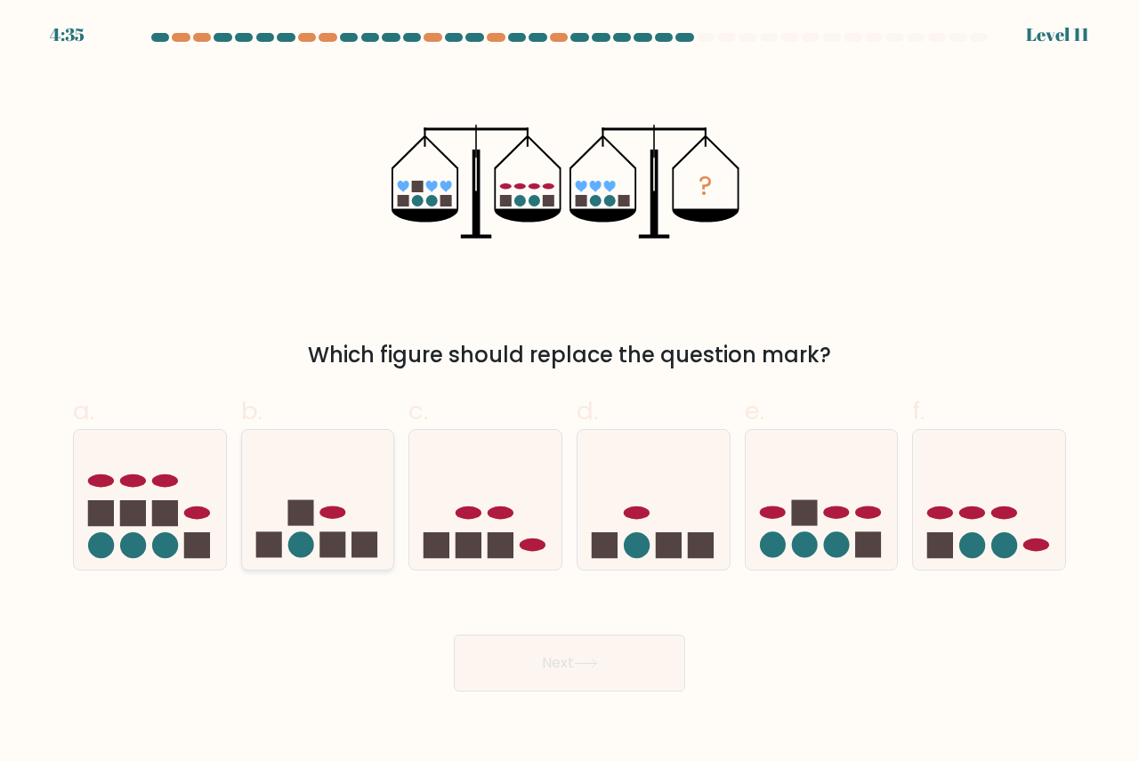
click at [318, 472] on icon at bounding box center [318, 498] width 152 height 125
click at [569, 392] on input "b." at bounding box center [569, 387] width 1 height 12
radio input "true"
click at [583, 671] on button "Next" at bounding box center [569, 662] width 231 height 57
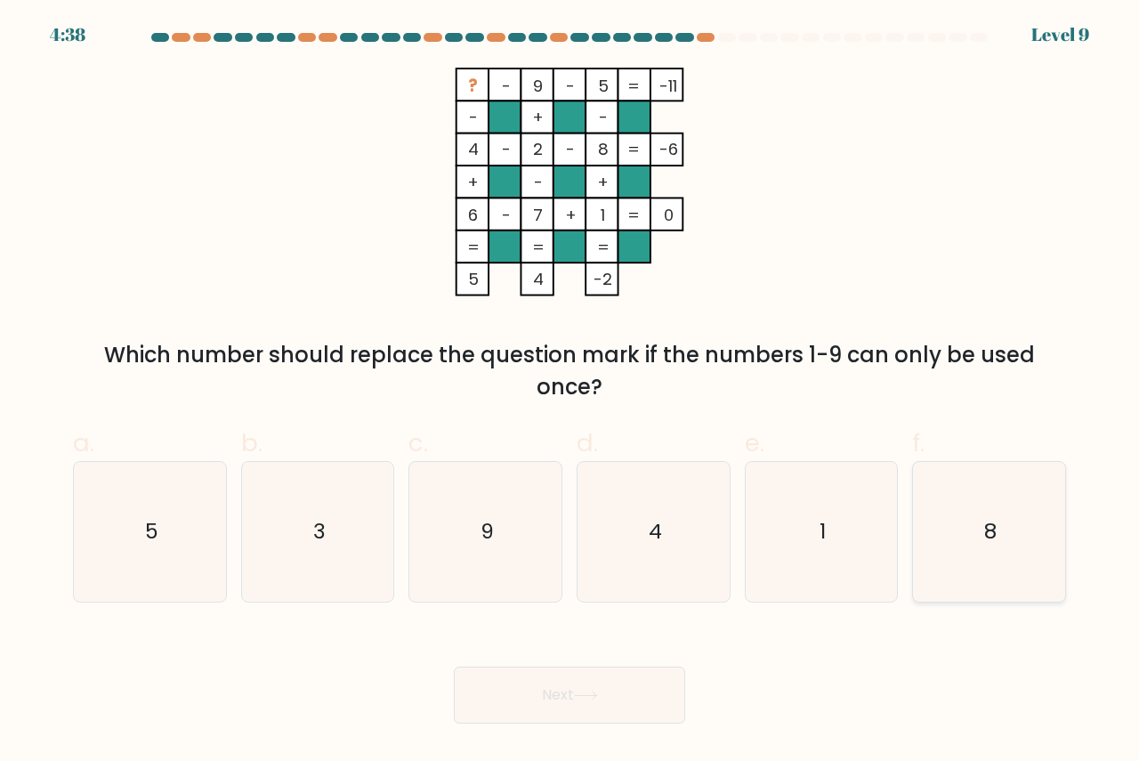
click at [963, 547] on icon "8" at bounding box center [989, 532] width 140 height 140
click at [570, 392] on input "f. 8" at bounding box center [569, 387] width 1 height 12
radio input "true"
click at [642, 692] on button "Next" at bounding box center [569, 694] width 231 height 57
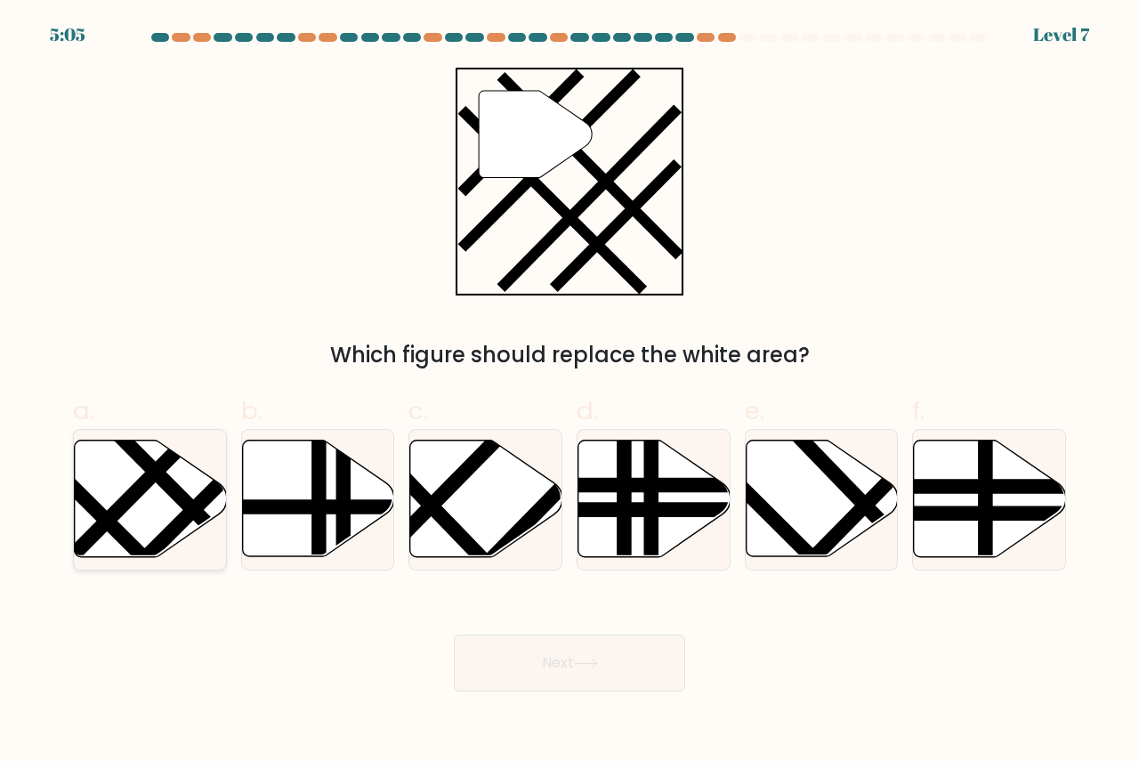
click at [151, 497] on icon at bounding box center [151, 498] width 152 height 117
click at [569, 392] on input "a." at bounding box center [569, 387] width 1 height 12
radio input "true"
click at [639, 655] on button "Next" at bounding box center [569, 662] width 231 height 57
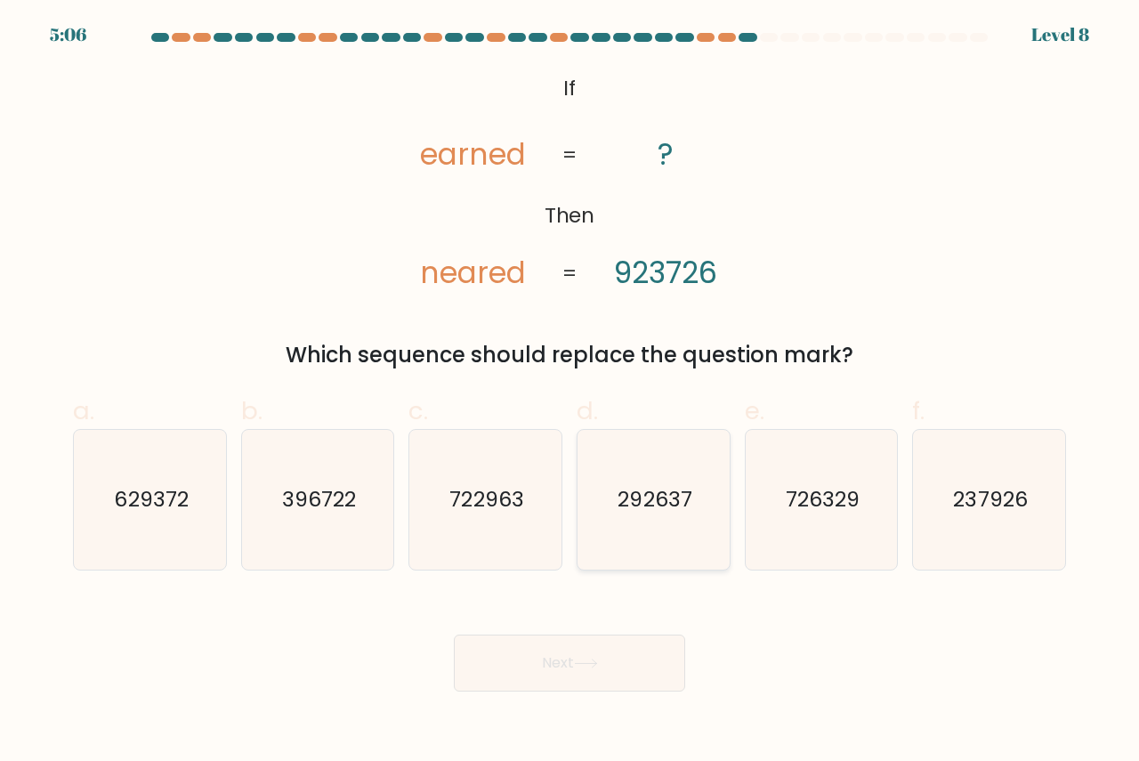
click at [670, 482] on icon "292637" at bounding box center [654, 500] width 140 height 140
click at [570, 392] on input "d. 292637" at bounding box center [569, 387] width 1 height 12
radio input "true"
click at [596, 650] on button "Next" at bounding box center [569, 662] width 231 height 57
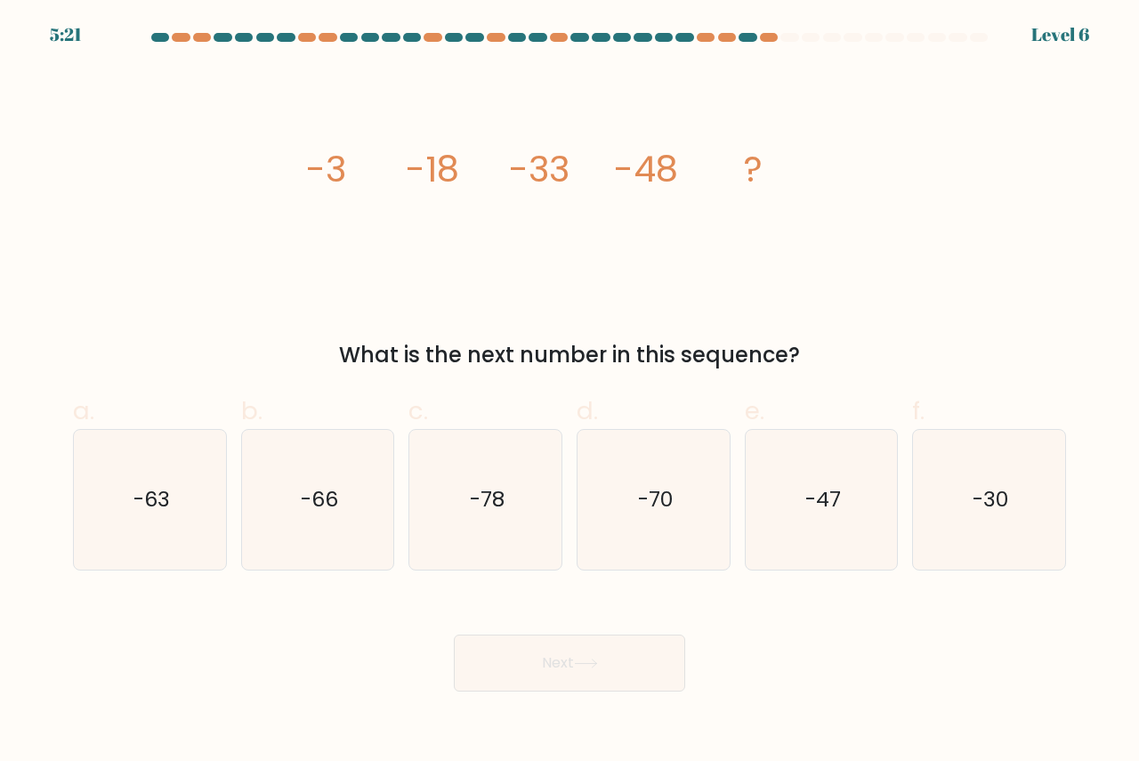
drag, startPoint x: 799, startPoint y: 354, endPoint x: 274, endPoint y: 173, distance: 555.5
click at [274, 173] on div "image/svg+xml -3 -18 -33 -48 ? What is the next number in this sequence?" at bounding box center [569, 219] width 1014 height 303
copy div "-3 -18 -33 -48 ? What is the next number in this sequence?"
drag, startPoint x: 176, startPoint y: 520, endPoint x: 296, endPoint y: 585, distance: 136.6
click at [177, 520] on icon "-63" at bounding box center [150, 500] width 140 height 140
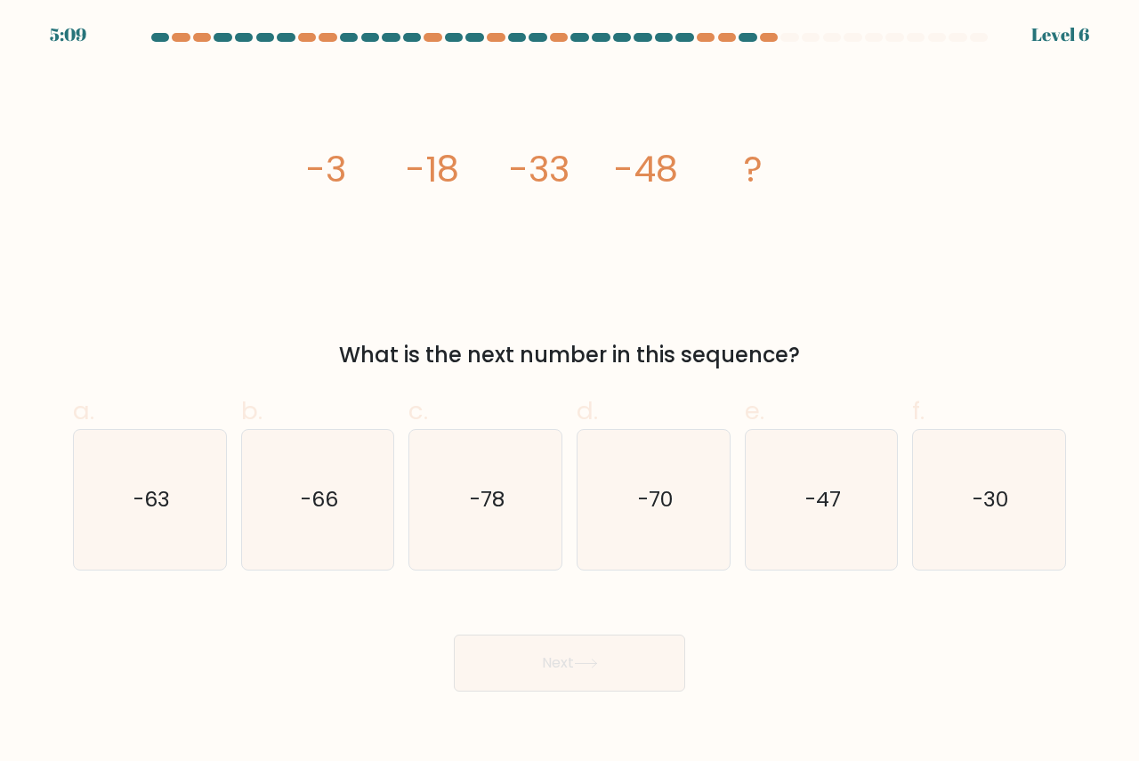
click at [569, 392] on input "a. -63" at bounding box center [569, 387] width 1 height 12
radio input "true"
click at [557, 670] on button "Next" at bounding box center [569, 662] width 231 height 57
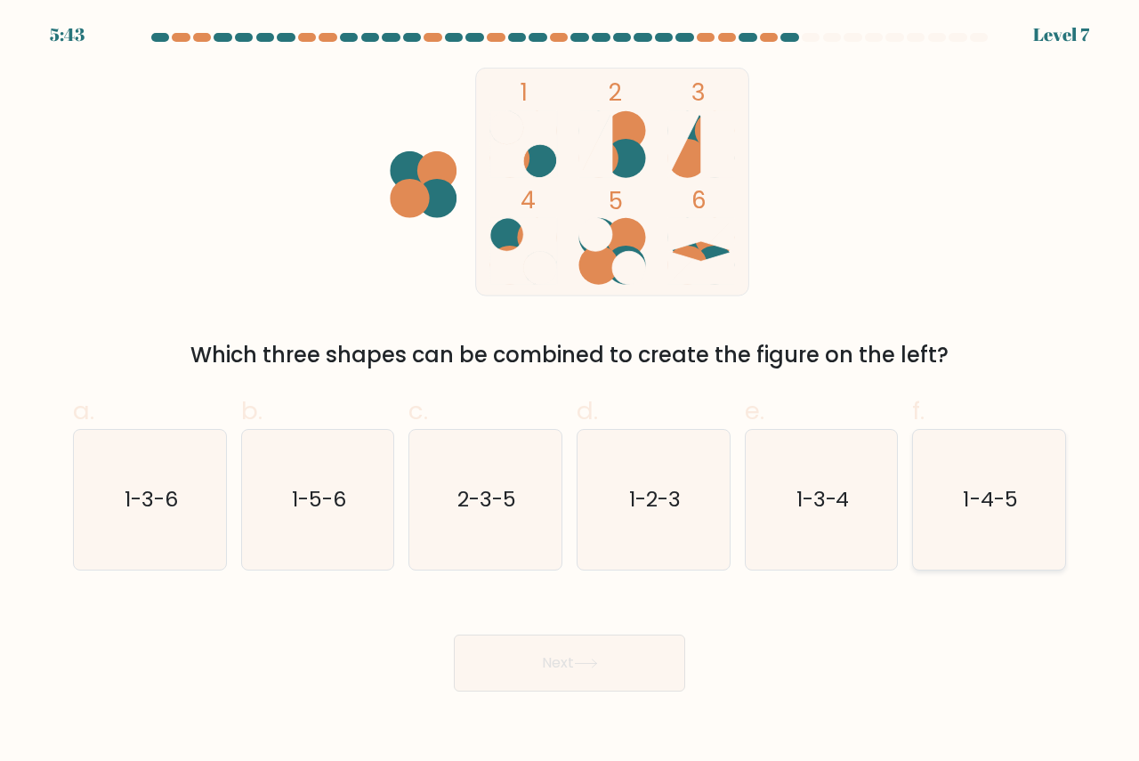
click at [959, 488] on icon "1-4-5" at bounding box center [989, 500] width 140 height 140
click at [570, 392] on input "f. 1-4-5" at bounding box center [569, 387] width 1 height 12
radio input "true"
click at [608, 650] on button "Next" at bounding box center [569, 662] width 231 height 57
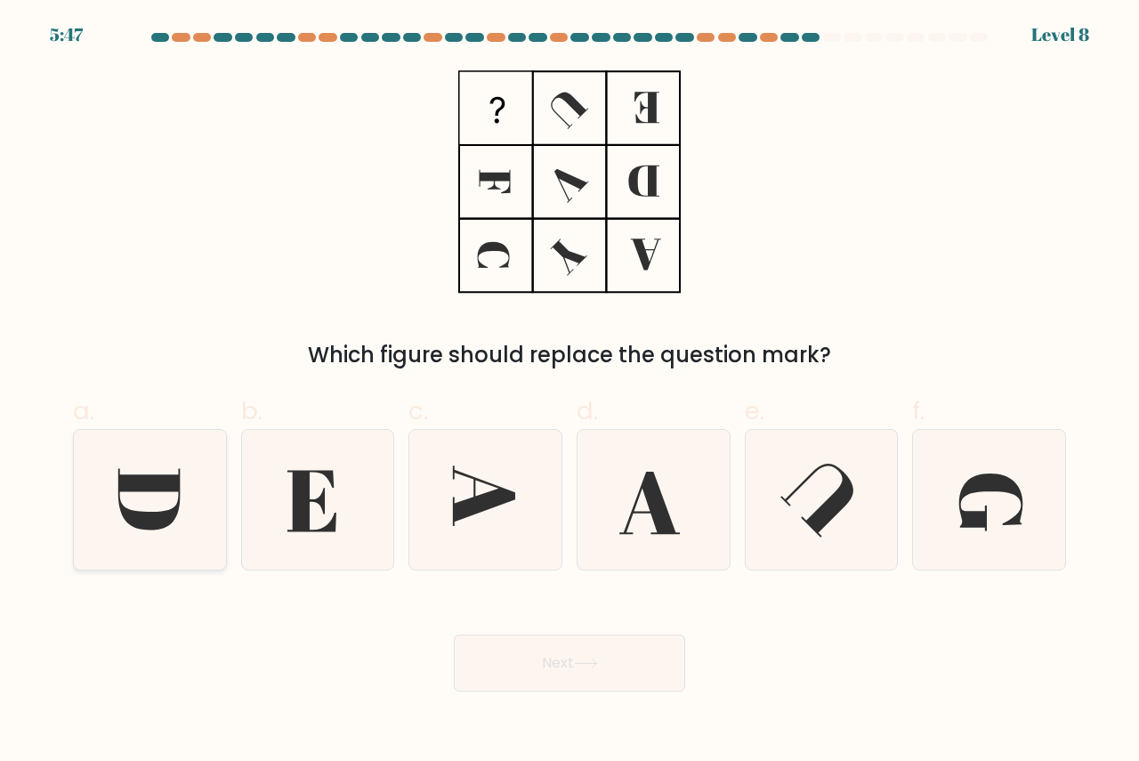
click at [122, 513] on icon at bounding box center [148, 498] width 61 height 61
click at [569, 392] on input "a." at bounding box center [569, 387] width 1 height 12
radio input "true"
click at [551, 641] on button "Next" at bounding box center [569, 662] width 231 height 57
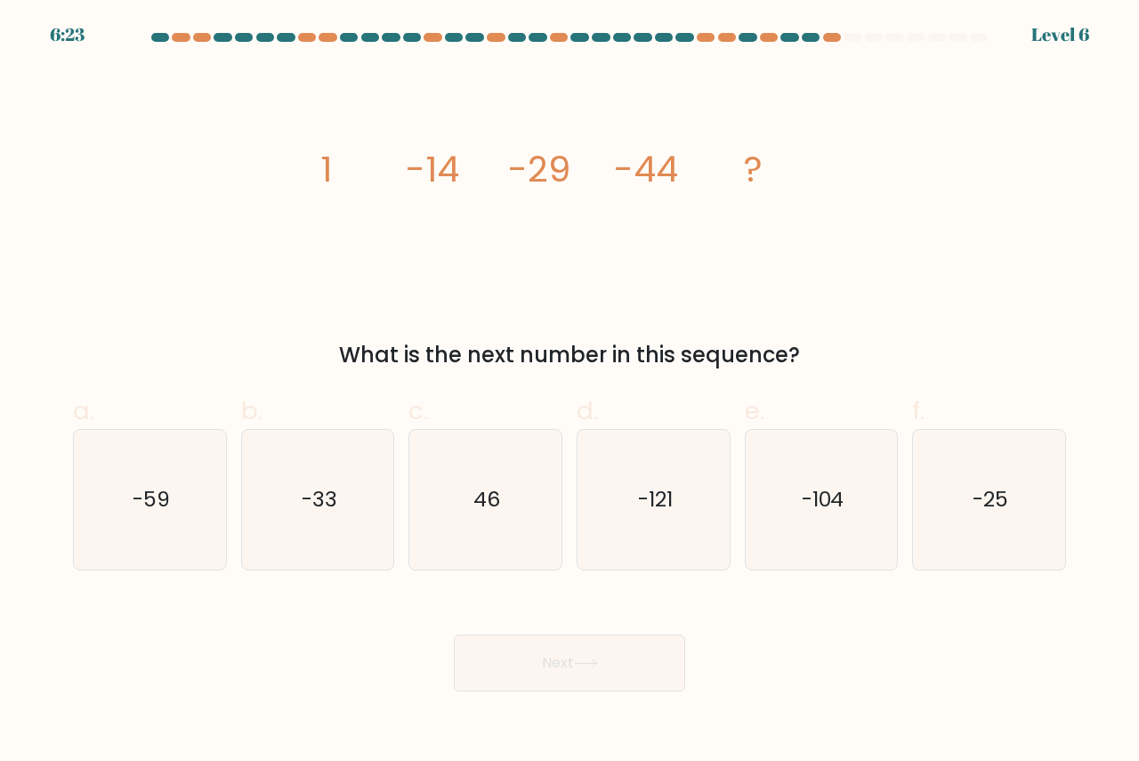
drag, startPoint x: 825, startPoint y: 357, endPoint x: 264, endPoint y: 174, distance: 589.5
click at [264, 174] on div "image/svg+xml 1 -14 -29 -44 ? What is the next number in this sequence?" at bounding box center [569, 219] width 1014 height 303
copy div "1 -14 -29 -44 ? What is the next number in this sequence?"
click at [174, 509] on icon "-59" at bounding box center [150, 500] width 140 height 140
click at [569, 392] on input "a. -59" at bounding box center [569, 387] width 1 height 12
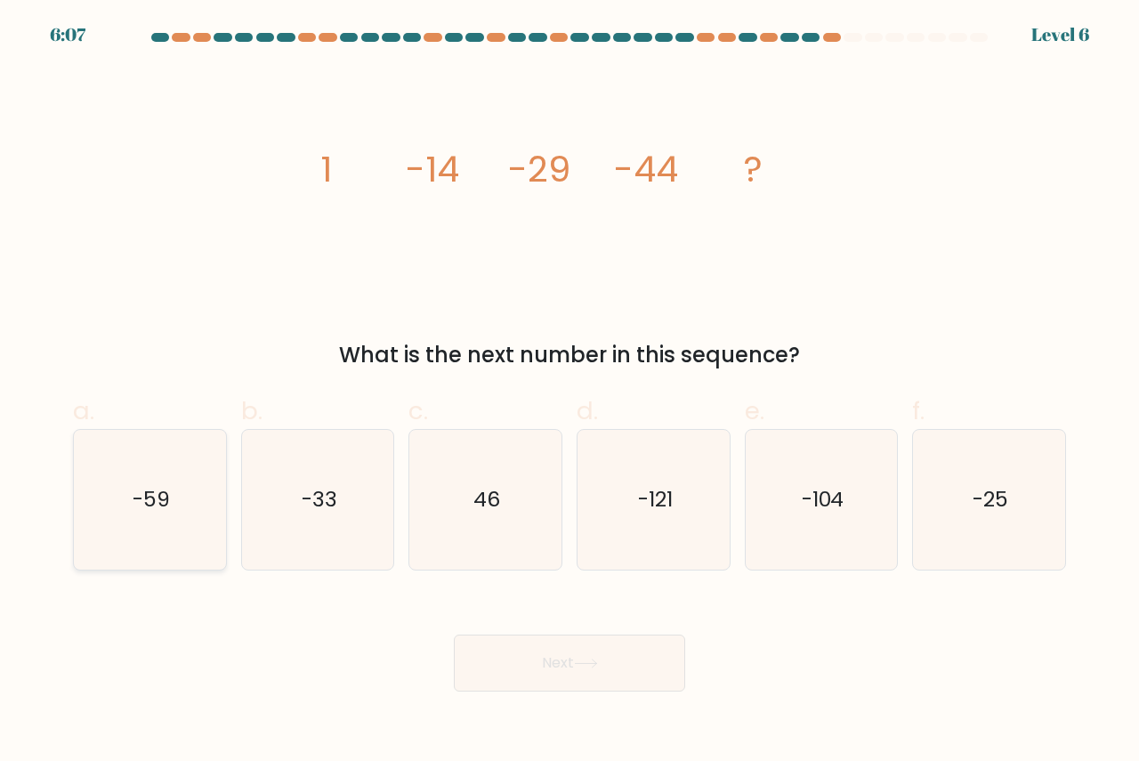
radio input "true"
click at [563, 661] on button "Next" at bounding box center [569, 662] width 231 height 57
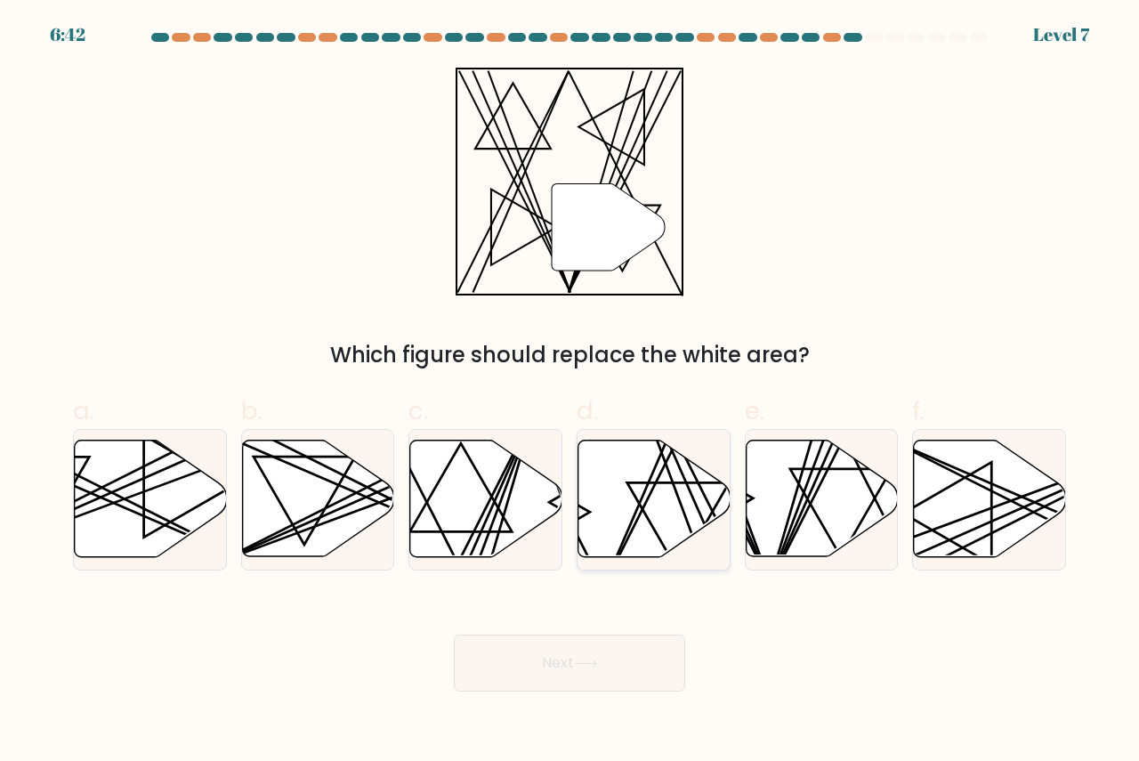
click at [645, 501] on line at bounding box center [677, 438] width 149 height 297
click at [570, 392] on input "d." at bounding box center [569, 387] width 1 height 12
radio input "true"
click at [601, 696] on body "6:34 Level 7" at bounding box center [569, 380] width 1139 height 761
click at [604, 656] on button "Next" at bounding box center [569, 662] width 231 height 57
